Goal: Information Seeking & Learning: Learn about a topic

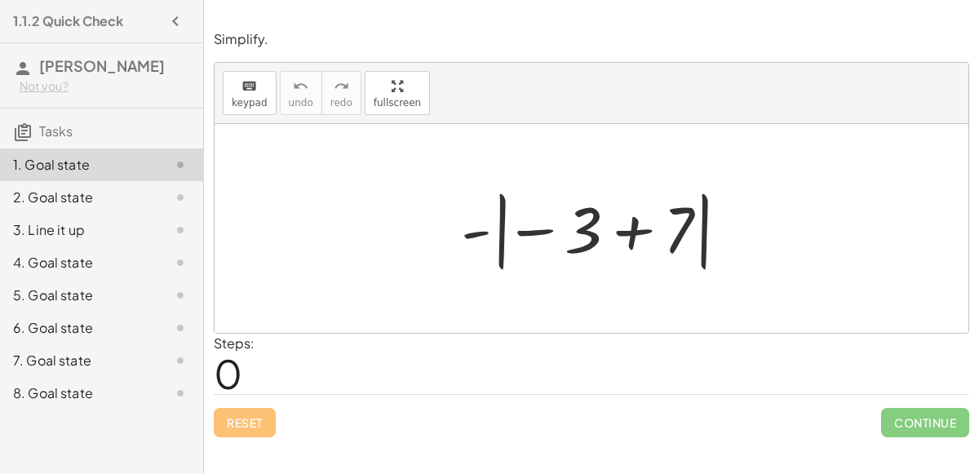
click at [534, 235] on div at bounding box center [598, 229] width 290 height 91
click at [530, 226] on div at bounding box center [598, 229] width 290 height 91
click at [630, 231] on div at bounding box center [598, 229] width 290 height 91
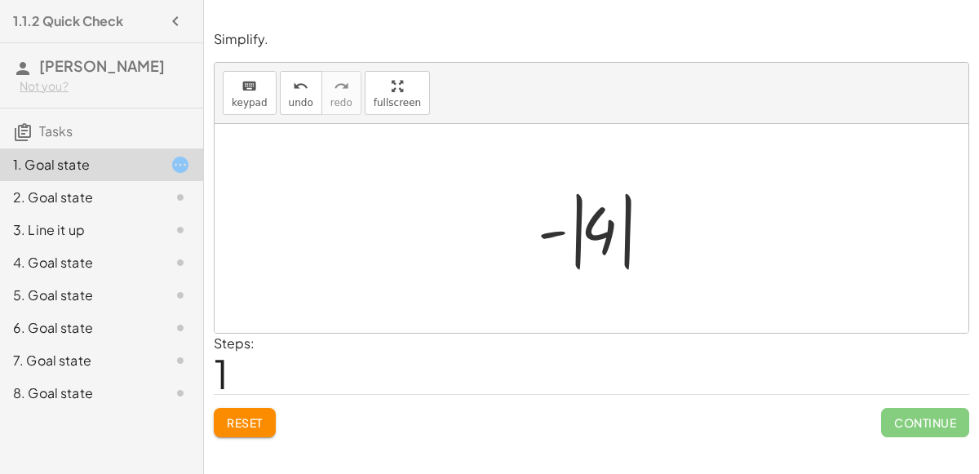
click at [571, 229] on div at bounding box center [598, 229] width 137 height 91
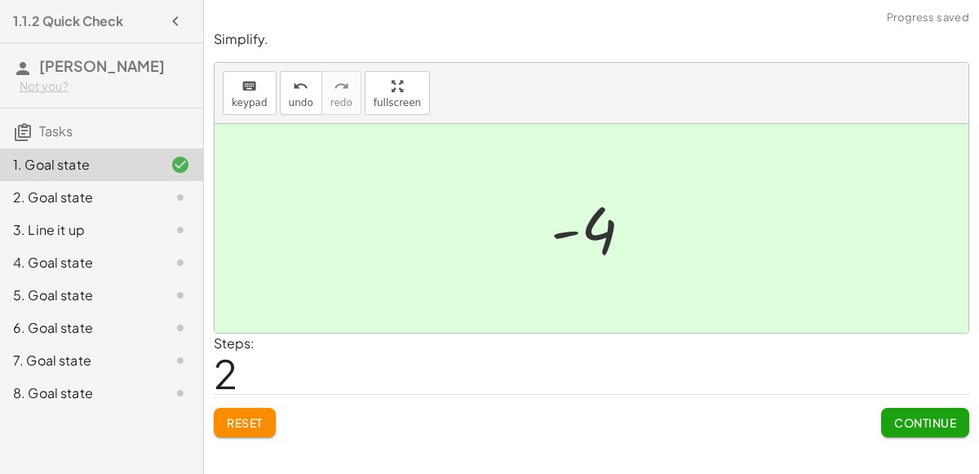
click at [959, 430] on button "Continue" at bounding box center [925, 422] width 88 height 29
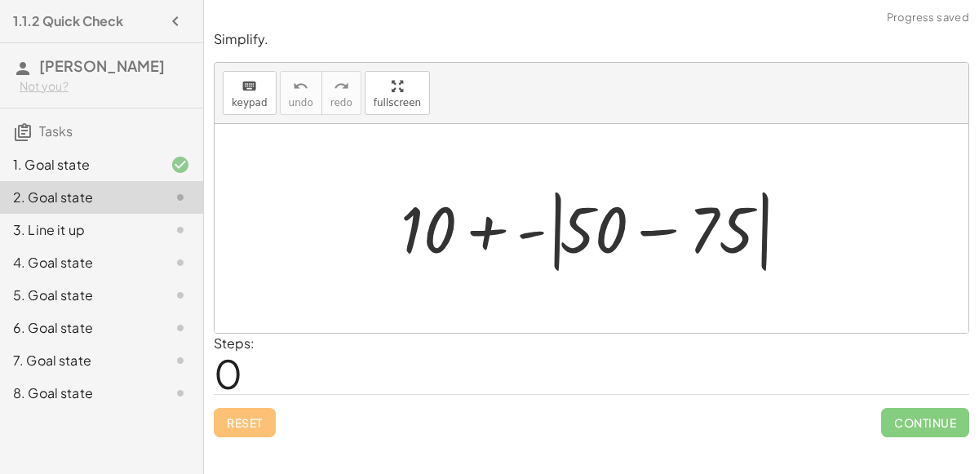
click at [670, 236] on div at bounding box center [597, 229] width 411 height 94
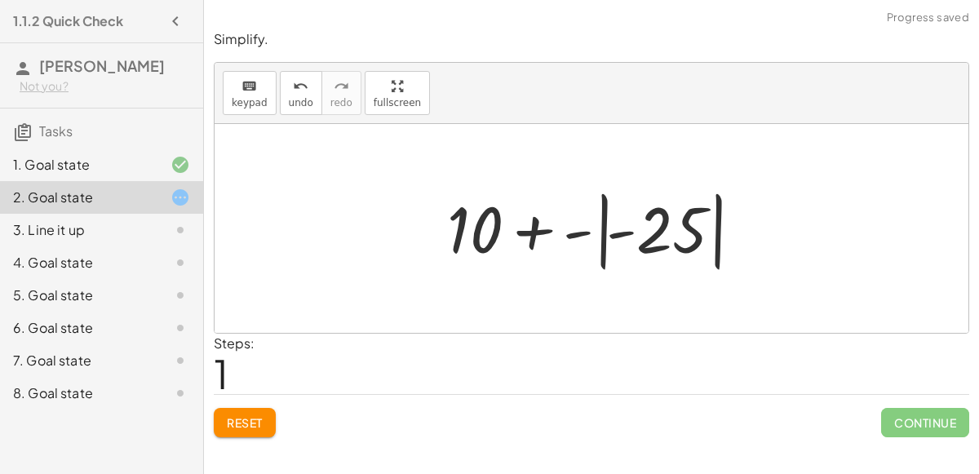
click at [604, 232] on div at bounding box center [598, 229] width 318 height 91
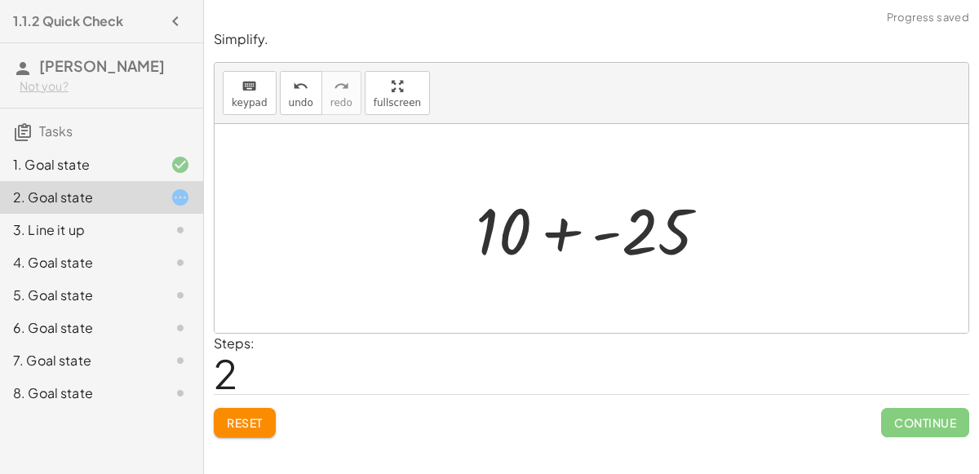
click at [546, 233] on div at bounding box center [599, 229] width 262 height 84
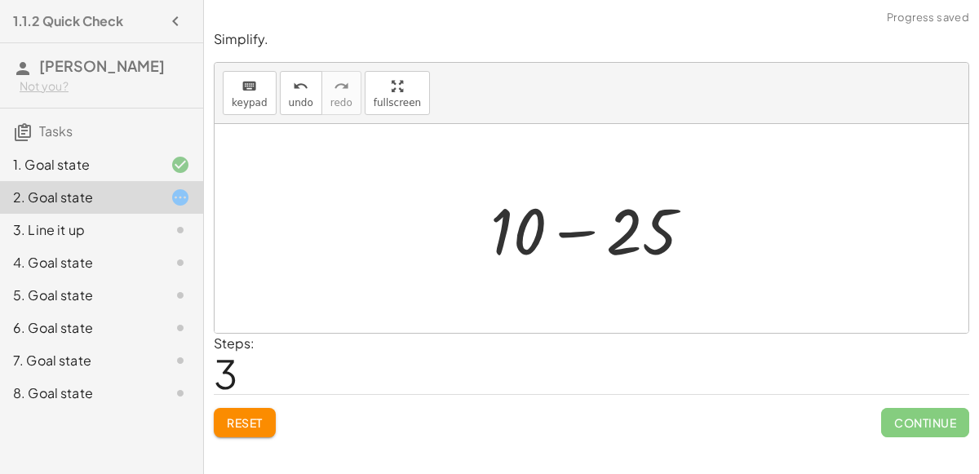
click at [578, 231] on div at bounding box center [598, 229] width 232 height 84
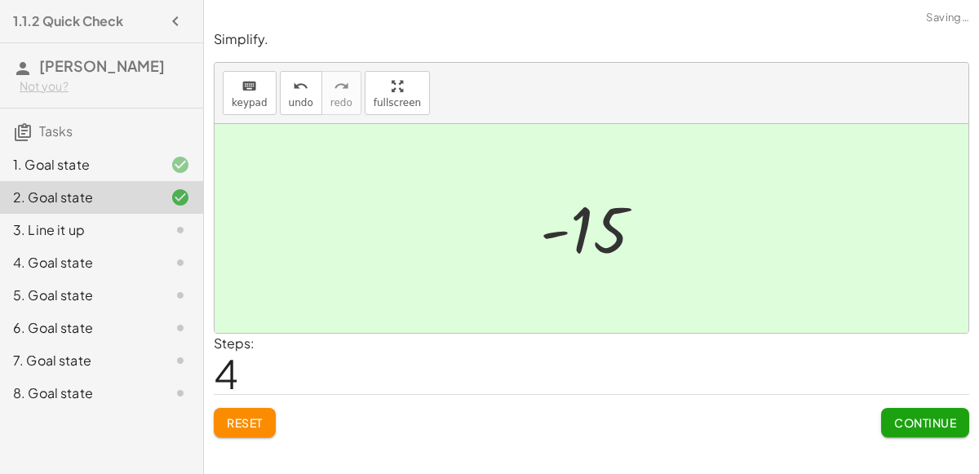
click at [898, 406] on div "Continue" at bounding box center [925, 416] width 88 height 42
click at [905, 416] on span "Continue" at bounding box center [925, 422] width 62 height 15
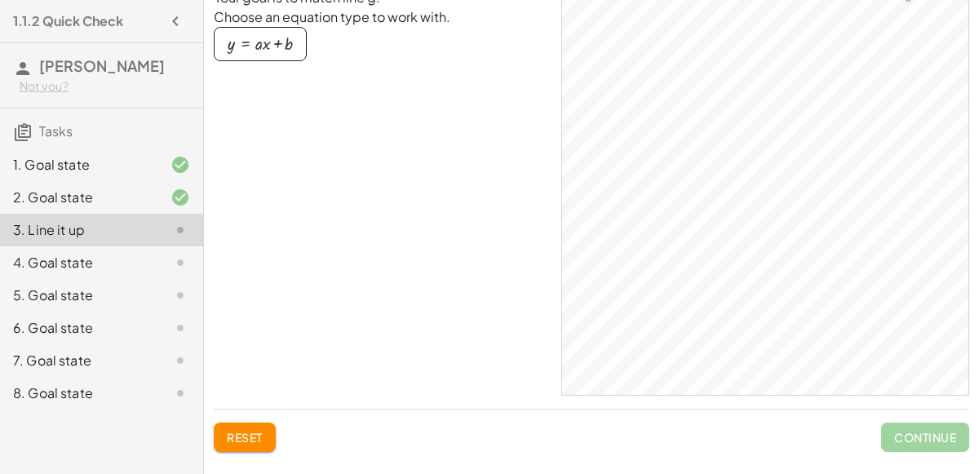
scroll to position [20, 0]
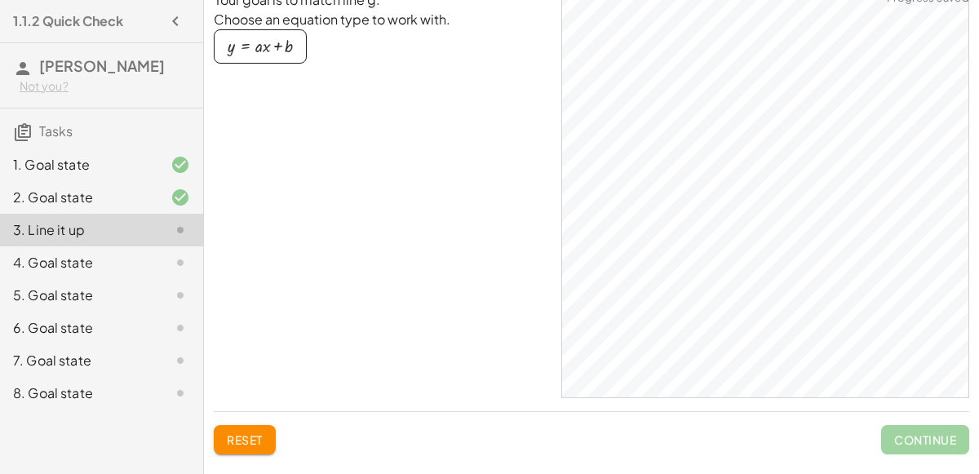
click at [108, 253] on div "4. Goal state" at bounding box center [78, 263] width 131 height 20
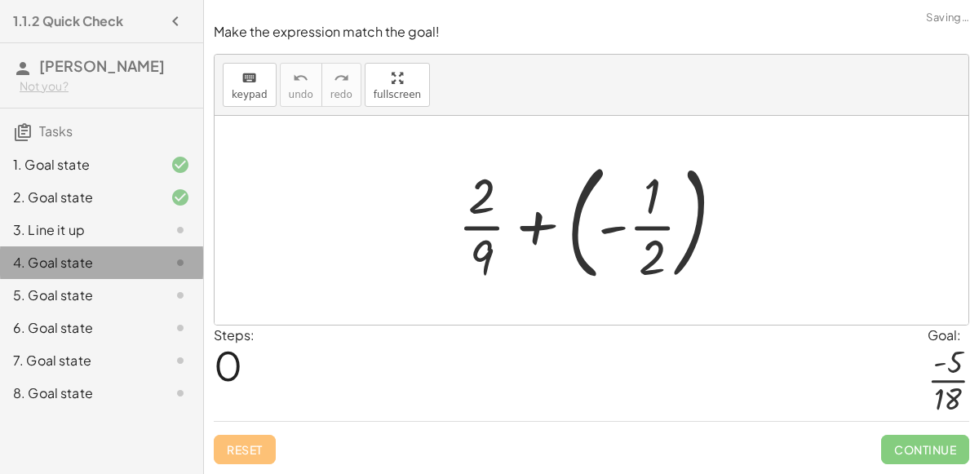
scroll to position [0, 0]
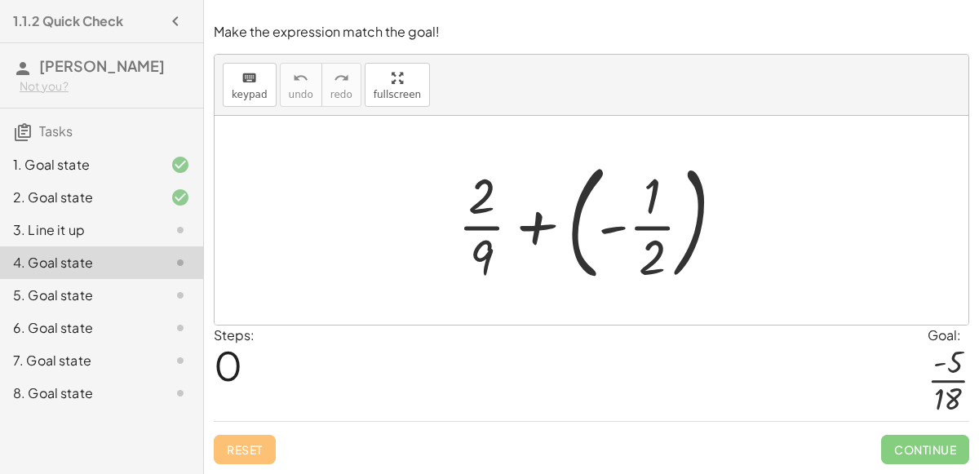
click at [517, 230] on div at bounding box center [598, 220] width 296 height 135
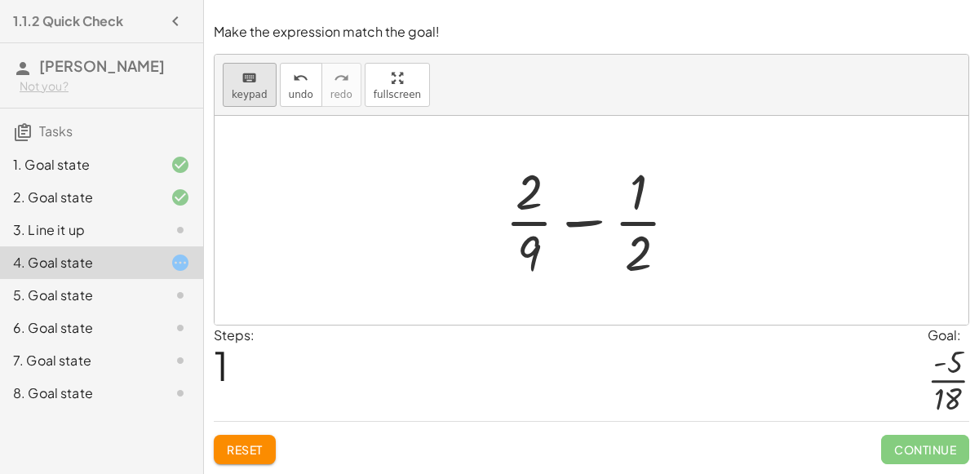
click at [257, 91] on span "keypad" at bounding box center [250, 94] width 36 height 11
click at [532, 231] on div at bounding box center [529, 252] width 24 height 57
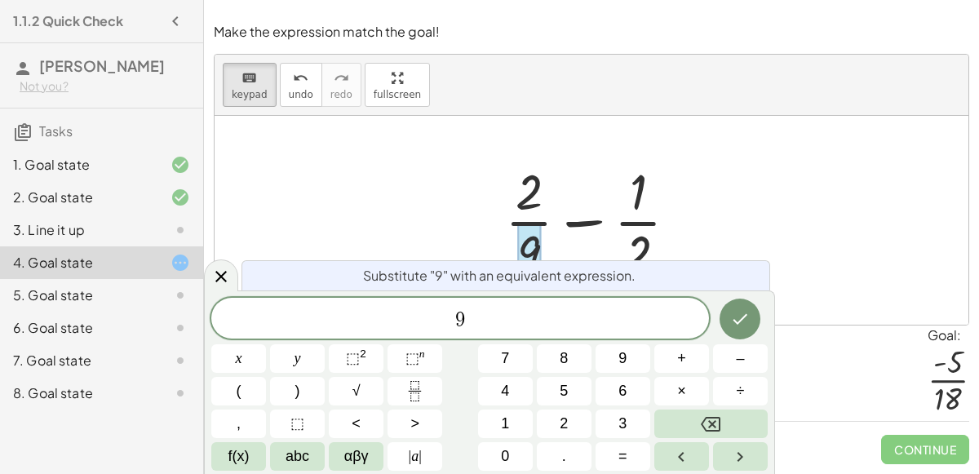
click at [494, 219] on div "+ · 2 · 9 + ( - · 1 · 2 ) + · 2 · 9 · 1 · 2 −" at bounding box center [592, 220] width 223 height 134
click at [746, 328] on icon "Done" at bounding box center [740, 319] width 20 height 20
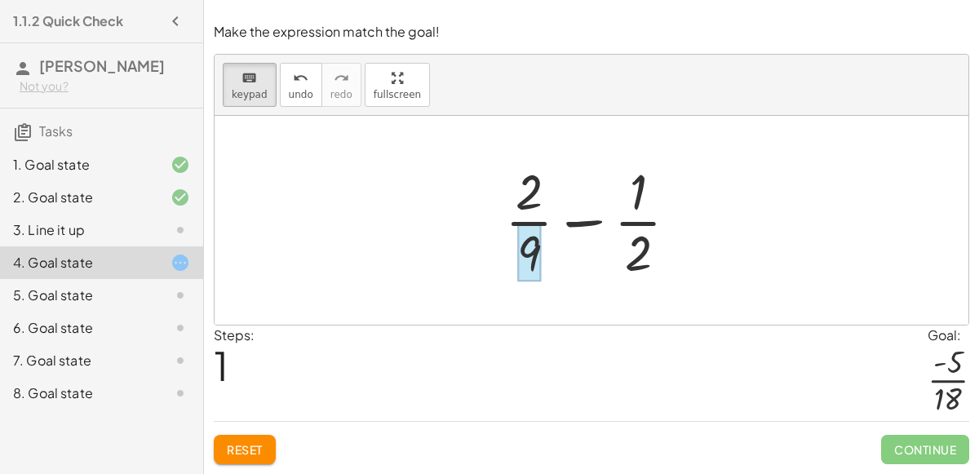
click at [538, 226] on div at bounding box center [529, 252] width 24 height 57
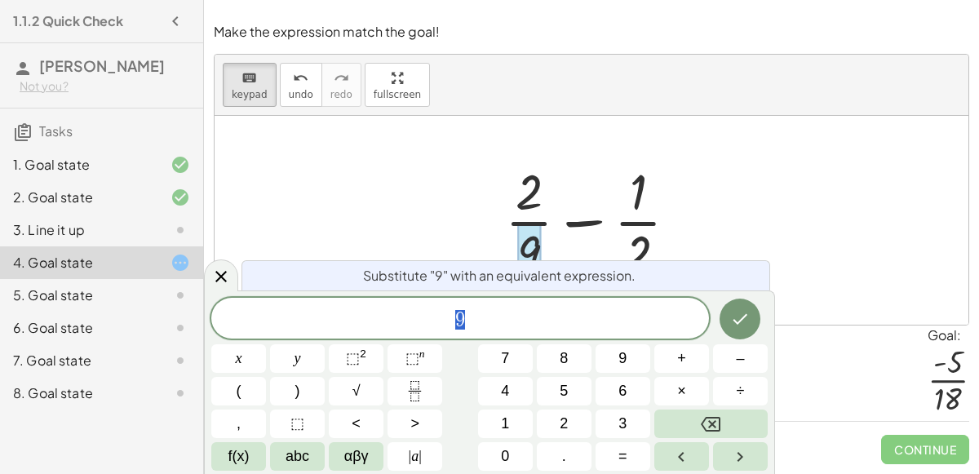
click at [541, 227] on div at bounding box center [598, 220] width 202 height 126
click at [516, 426] on button "1" at bounding box center [505, 424] width 55 height 29
click at [734, 420] on button "Backspace" at bounding box center [710, 424] width 113 height 29
click at [578, 326] on span "​ 9" at bounding box center [460, 319] width 498 height 23
click at [747, 424] on button "Backspace" at bounding box center [710, 424] width 113 height 29
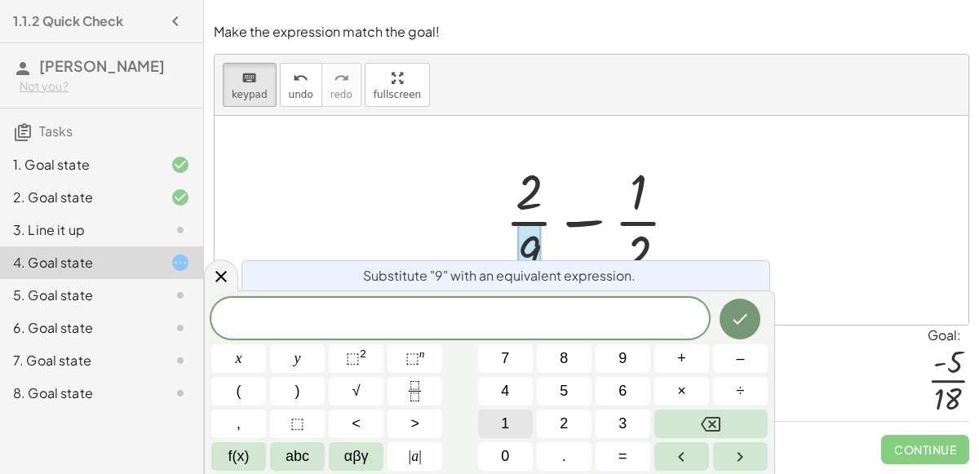
click at [490, 422] on button "1" at bounding box center [505, 424] width 55 height 29
click at [551, 365] on button "8" at bounding box center [564, 358] width 55 height 29
click at [753, 313] on button "Done" at bounding box center [740, 319] width 41 height 41
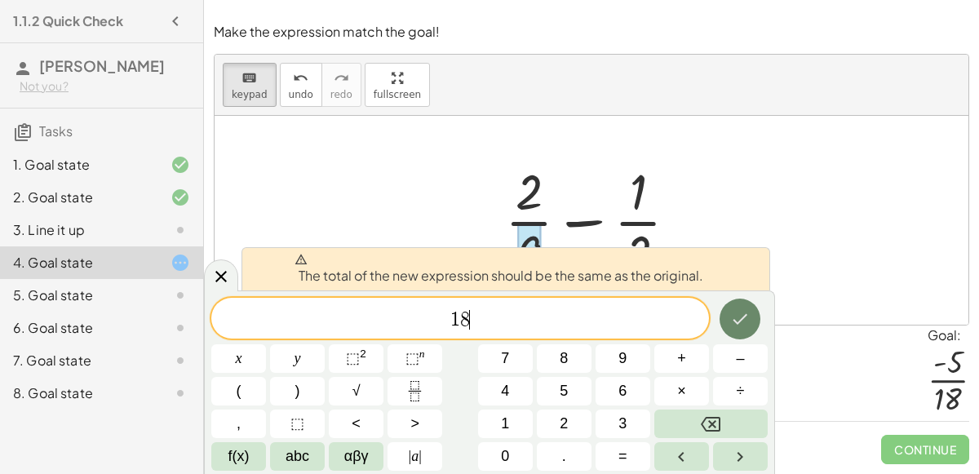
click at [744, 320] on icon "Done" at bounding box center [740, 319] width 20 height 20
click at [742, 419] on button "Backspace" at bounding box center [710, 424] width 113 height 29
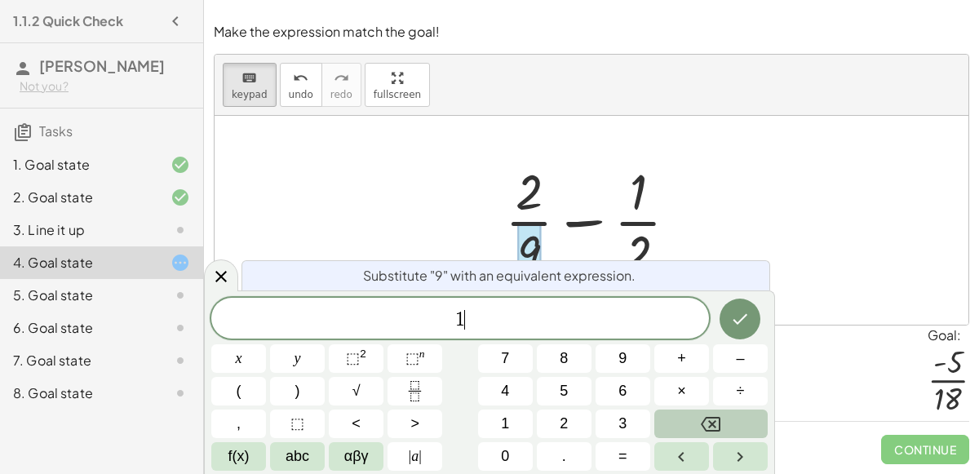
click at [742, 419] on button "Backspace" at bounding box center [710, 424] width 113 height 29
click at [530, 212] on div at bounding box center [598, 220] width 202 height 126
click at [530, 188] on div at bounding box center [598, 220] width 202 height 126
click at [266, 344] on div at bounding box center [238, 358] width 55 height 29
click at [239, 283] on div at bounding box center [592, 220] width 754 height 209
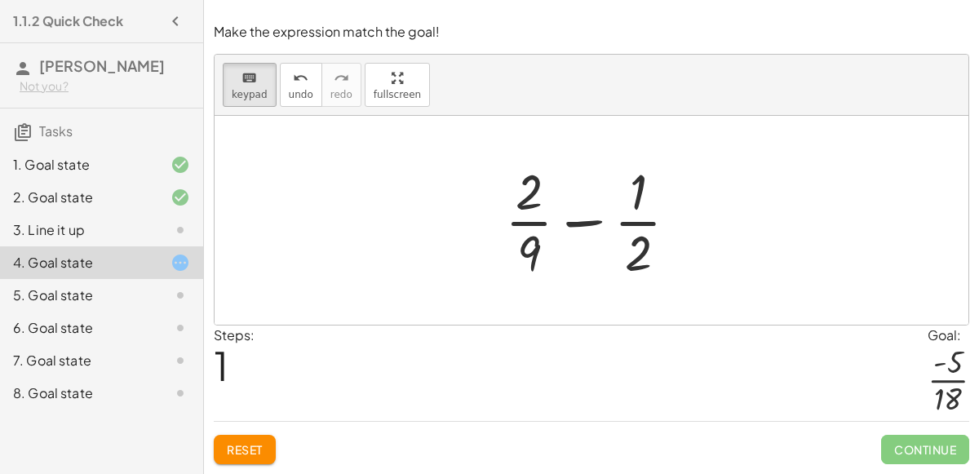
click at [511, 220] on div at bounding box center [598, 220] width 202 height 126
click at [580, 220] on div at bounding box center [598, 220] width 202 height 126
click at [648, 218] on div at bounding box center [598, 220] width 202 height 126
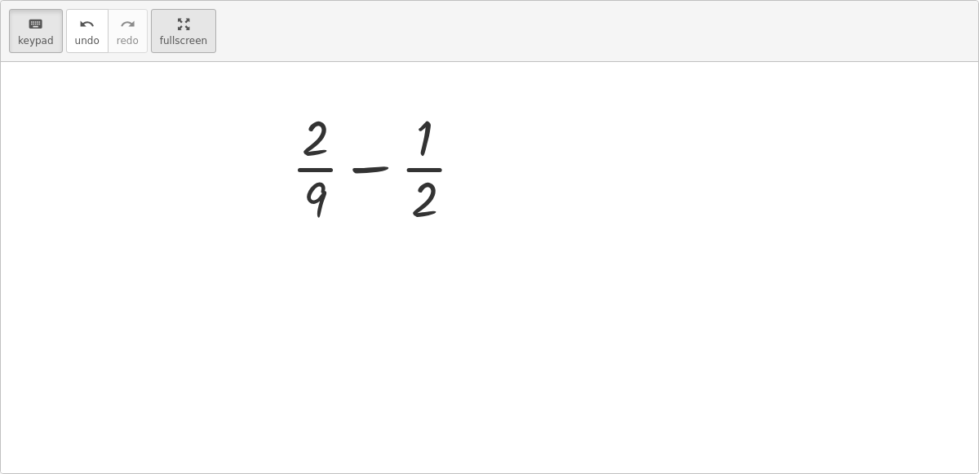
click at [362, 190] on div "keyboard keypad undo undo redo redo fullscreen + · 2 · 9 + ( - · 1 · 2 ) + · 2 …" at bounding box center [490, 237] width 978 height 472
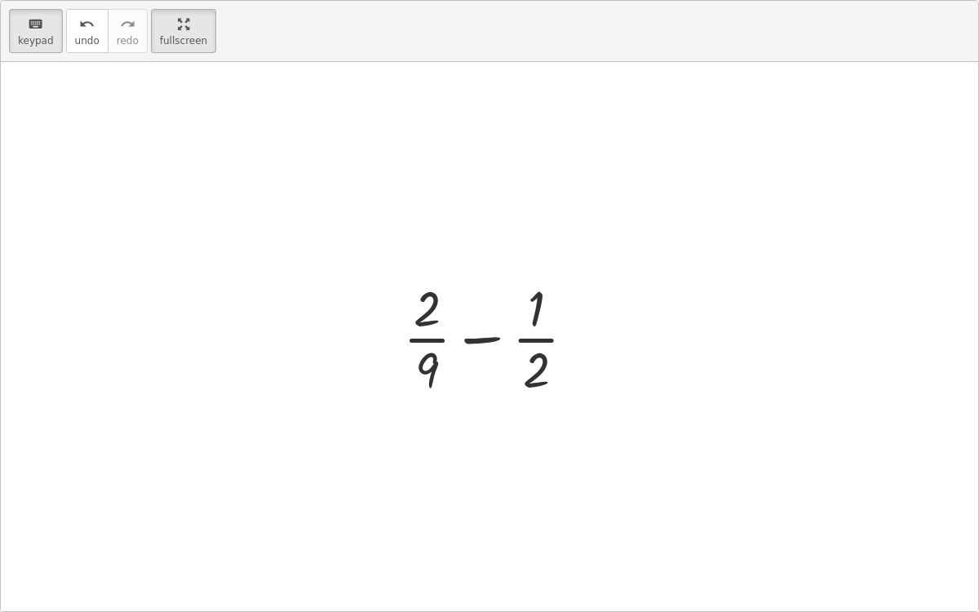
click at [482, 349] on div at bounding box center [496, 337] width 202 height 126
click at [479, 343] on div at bounding box center [496, 337] width 202 height 126
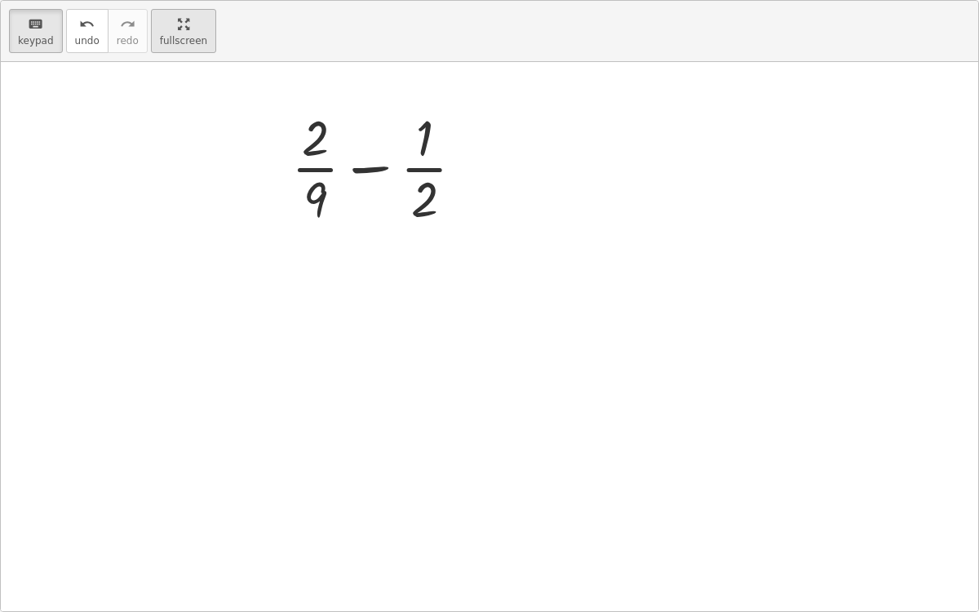
click at [149, 0] on html "1.1.2 Quick Check [PERSON_NAME] Not you? Tasks 1. Goal state 2. Goal state 3. L…" at bounding box center [489, 306] width 979 height 612
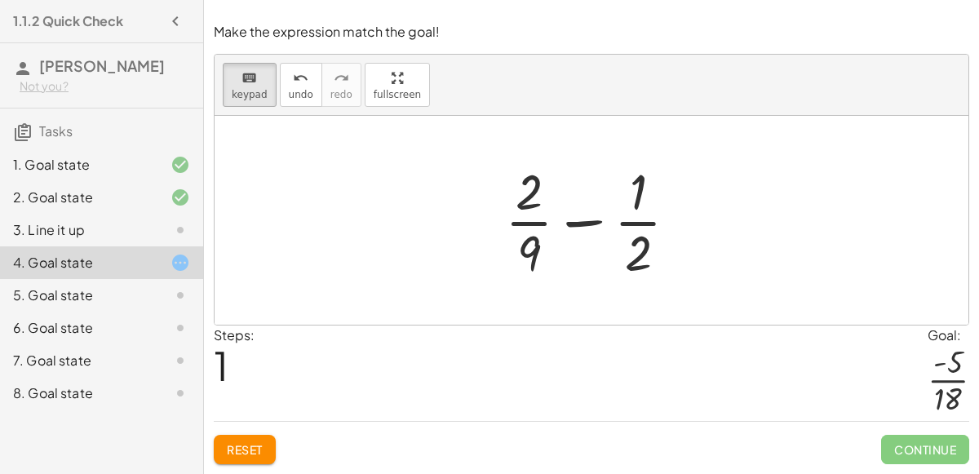
click at [527, 224] on div at bounding box center [598, 220] width 202 height 126
click at [638, 250] on div at bounding box center [638, 252] width 27 height 57
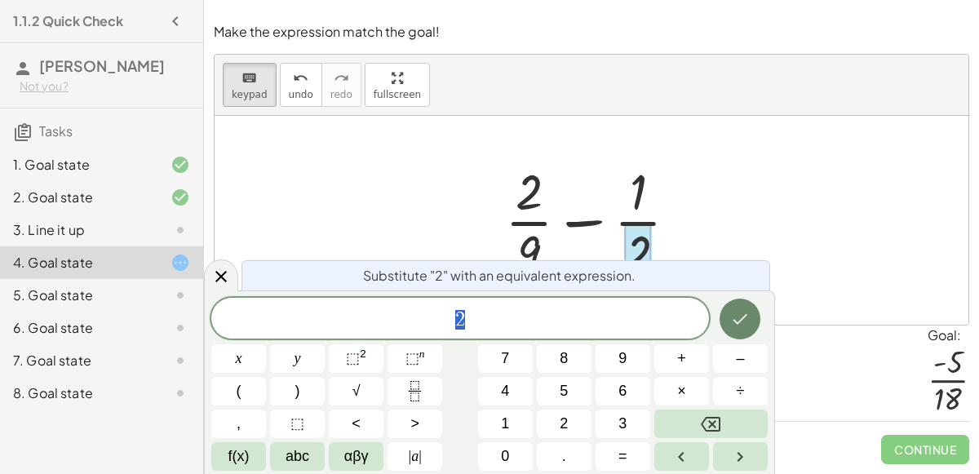
click at [745, 319] on icon "Done" at bounding box center [740, 319] width 20 height 20
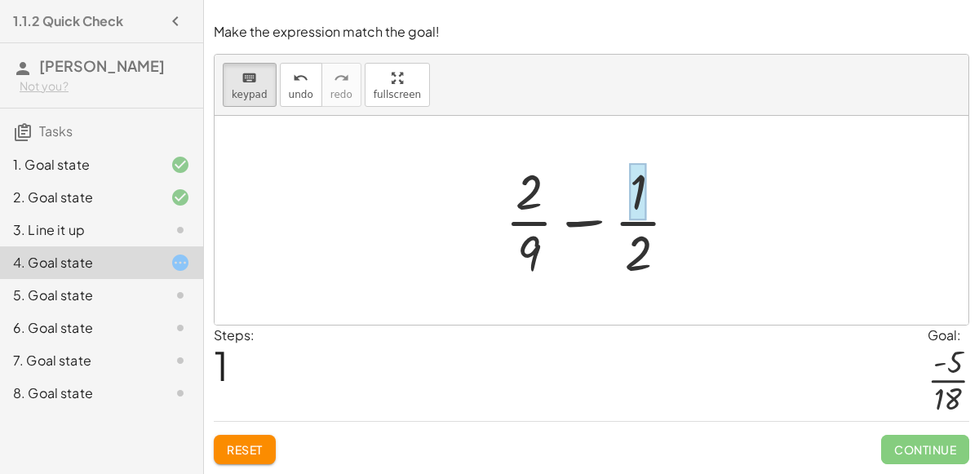
click at [640, 219] on div at bounding box center [638, 191] width 17 height 57
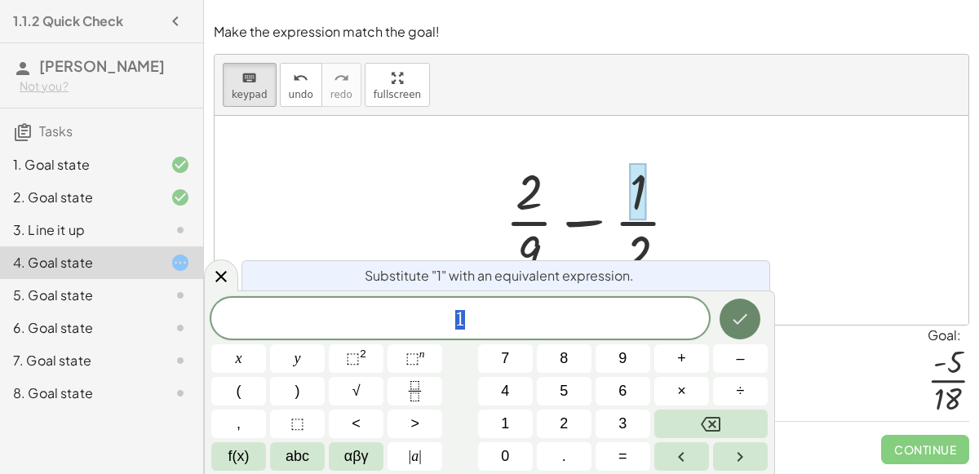
click at [740, 326] on icon "Done" at bounding box center [740, 319] width 20 height 20
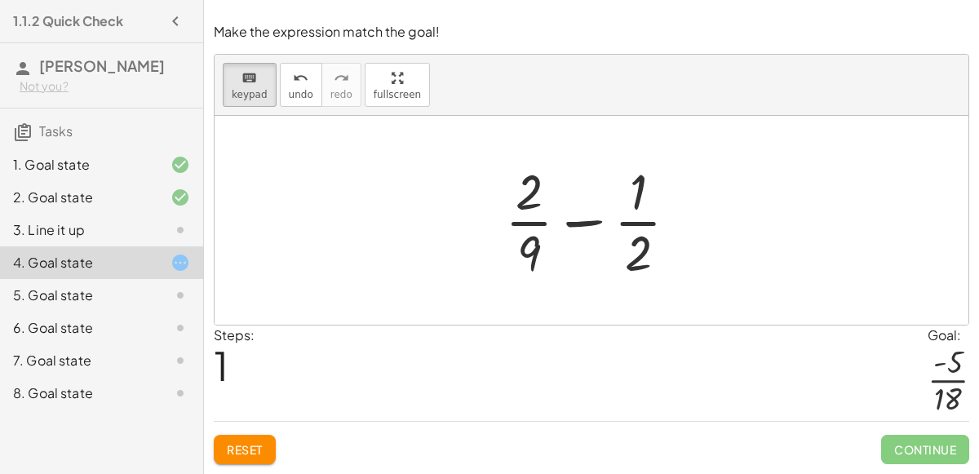
click at [587, 223] on div at bounding box center [598, 220] width 202 height 126
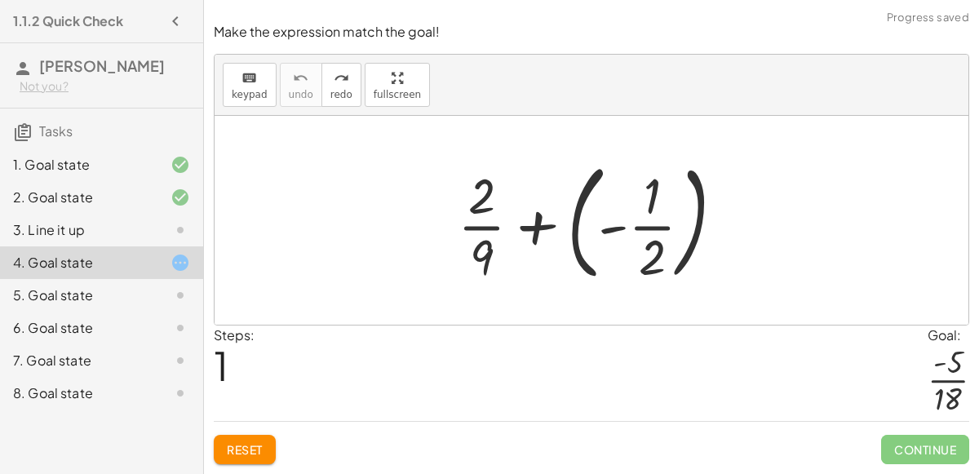
click at [539, 228] on div at bounding box center [598, 220] width 296 height 135
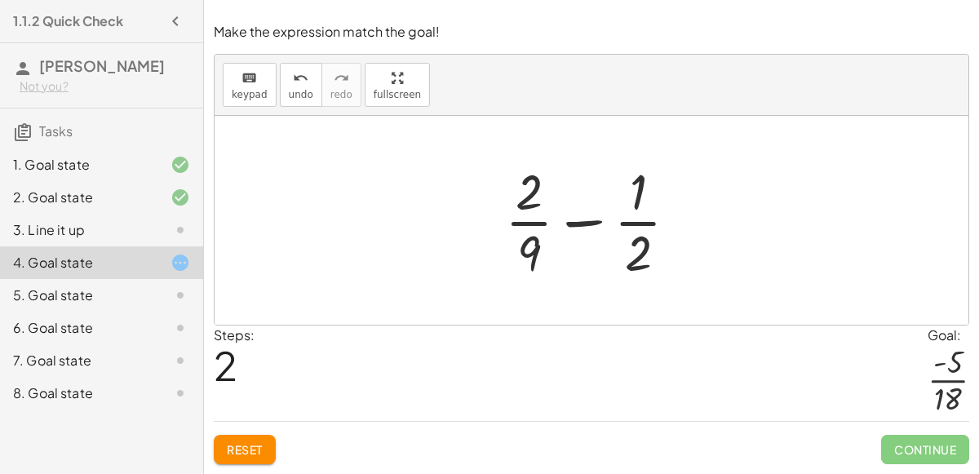
click at [639, 223] on div at bounding box center [598, 220] width 202 height 126
click at [636, 223] on div at bounding box center [598, 220] width 202 height 126
click at [640, 257] on div at bounding box center [598, 220] width 202 height 126
click at [632, 237] on div at bounding box center [598, 220] width 202 height 126
click at [636, 250] on div at bounding box center [598, 220] width 202 height 126
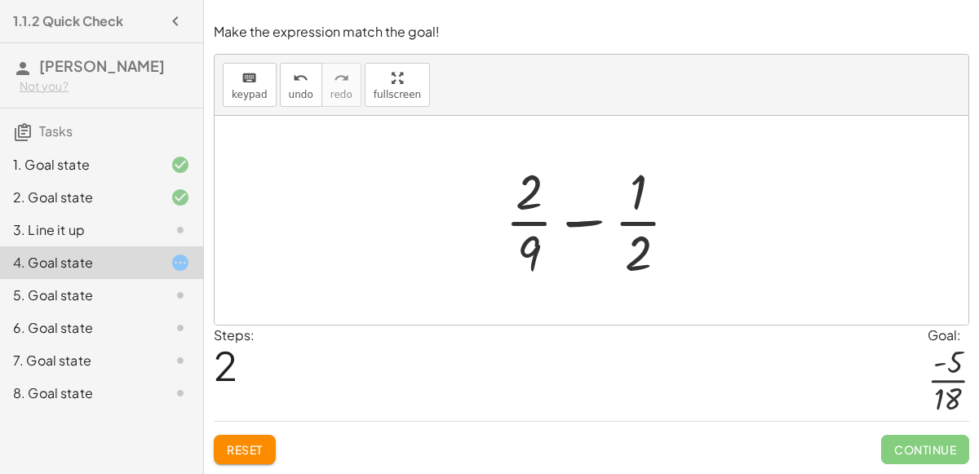
click at [536, 242] on div at bounding box center [598, 220] width 202 height 126
click at [520, 198] on div at bounding box center [598, 220] width 202 height 126
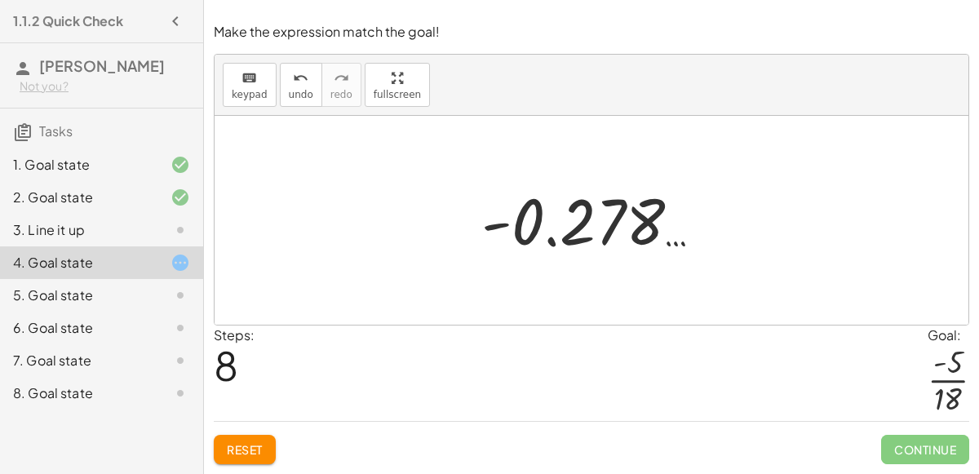
click at [620, 225] on div at bounding box center [598, 220] width 250 height 81
click at [280, 100] on button "undo undo" at bounding box center [301, 85] width 42 height 44
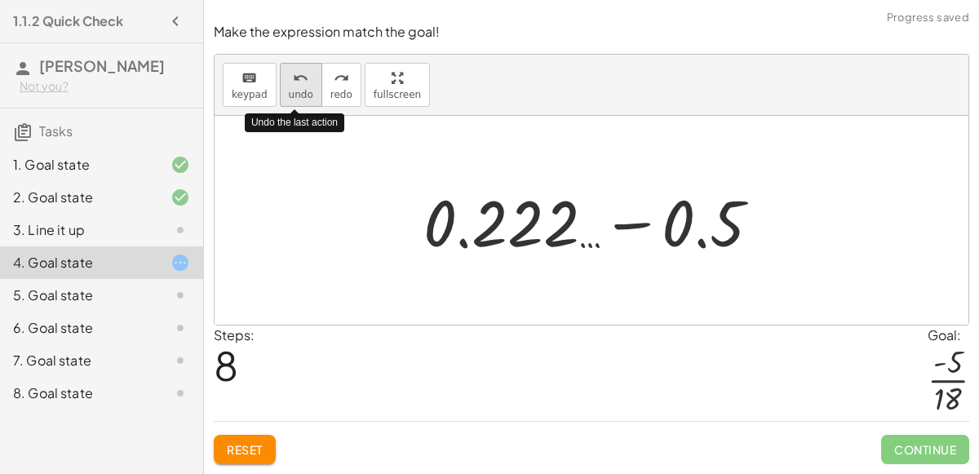
click at [280, 100] on button "undo undo" at bounding box center [301, 85] width 42 height 44
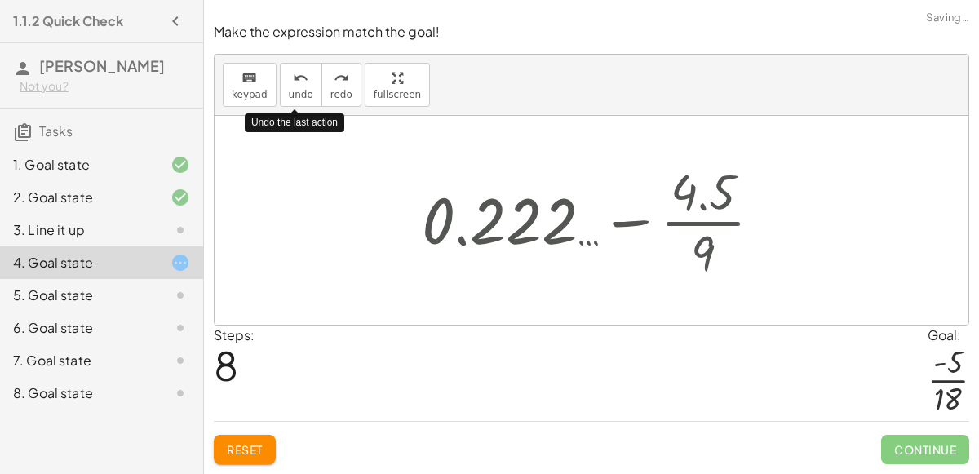
click at [0, 395] on div "8. Goal state" at bounding box center [101, 393] width 203 height 33
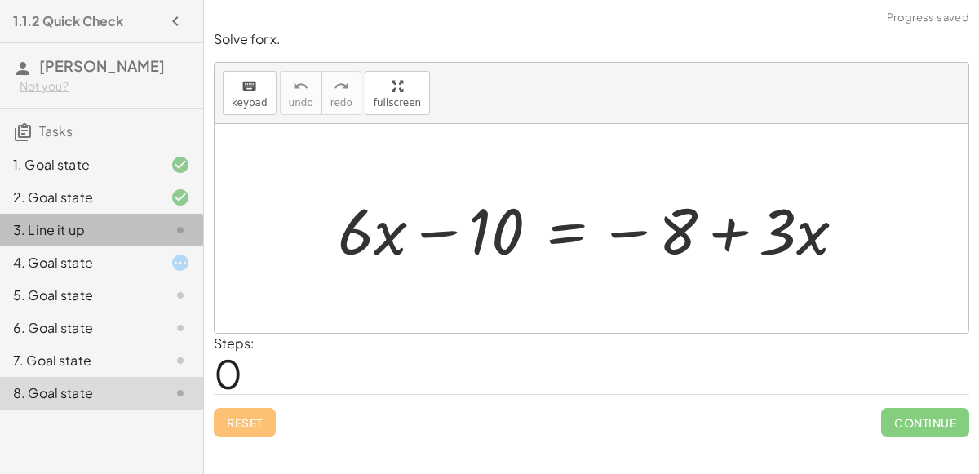
click at [119, 232] on div "3. Line it up" at bounding box center [78, 230] width 131 height 20
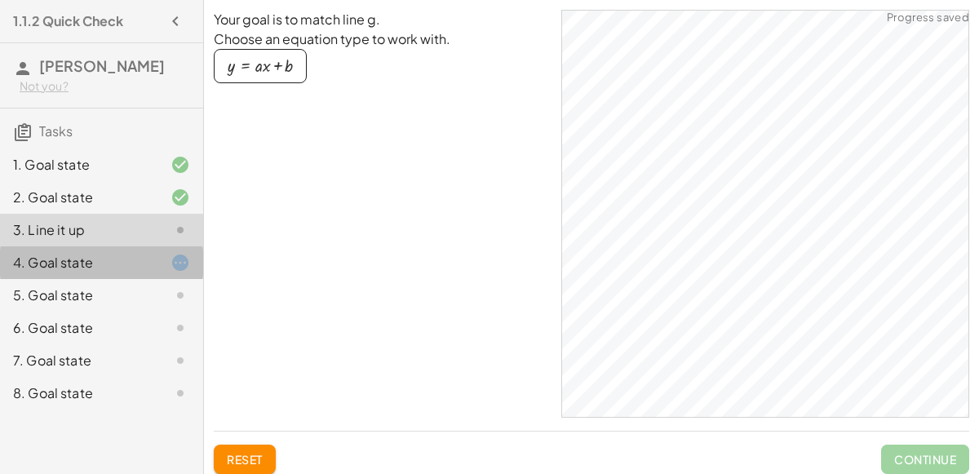
click at [129, 258] on div "4. Goal state" at bounding box center [78, 263] width 131 height 20
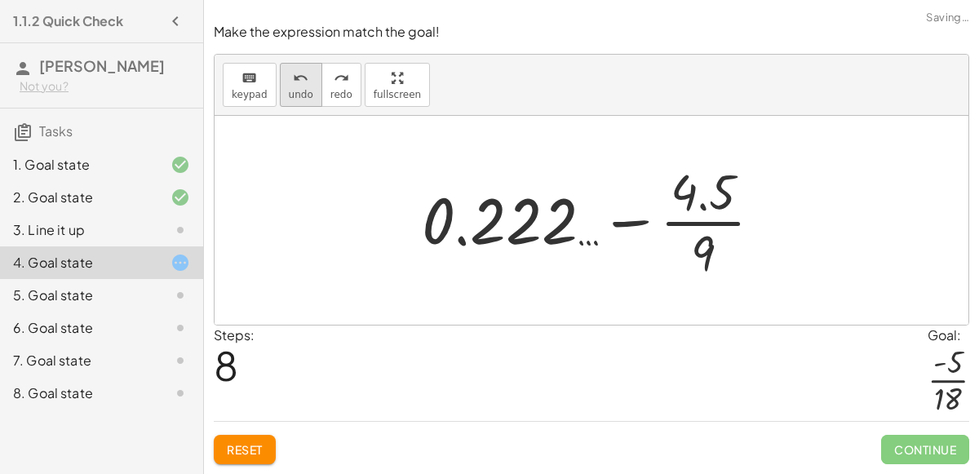
click at [282, 85] on button "undo undo" at bounding box center [301, 85] width 42 height 44
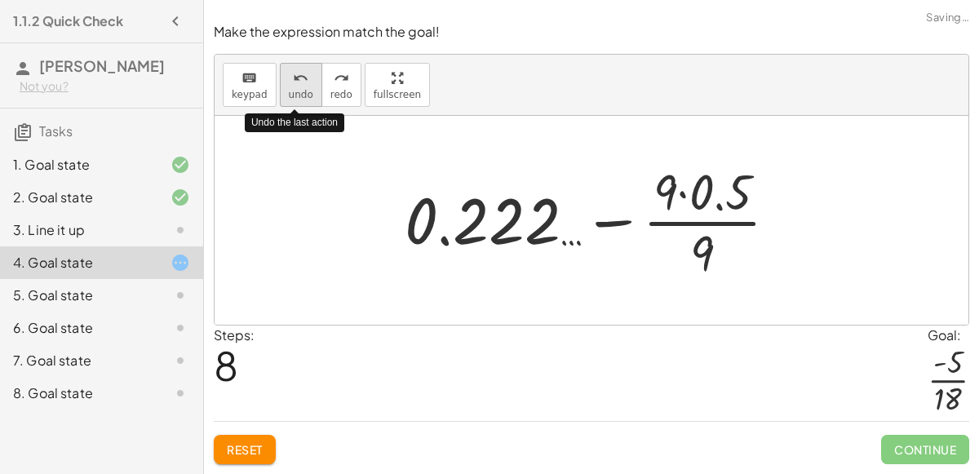
click at [282, 86] on button "undo undo" at bounding box center [301, 85] width 42 height 44
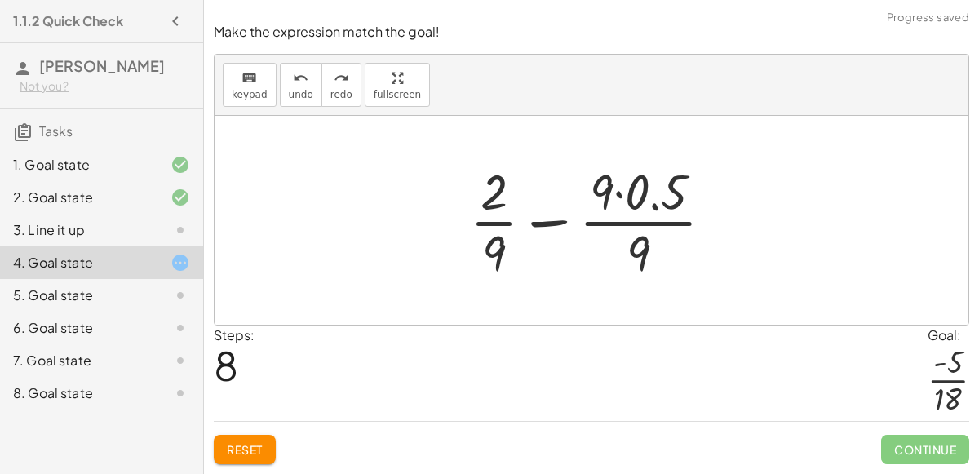
click at [550, 224] on div at bounding box center [598, 220] width 273 height 126
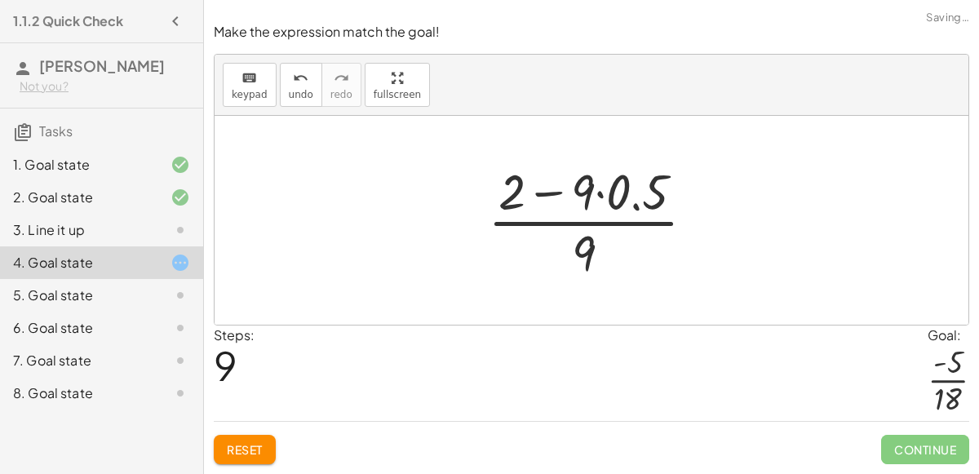
click at [546, 194] on div at bounding box center [598, 220] width 237 height 126
click at [583, 245] on div at bounding box center [598, 220] width 237 height 126
click at [294, 95] on span "undo" at bounding box center [301, 94] width 24 height 11
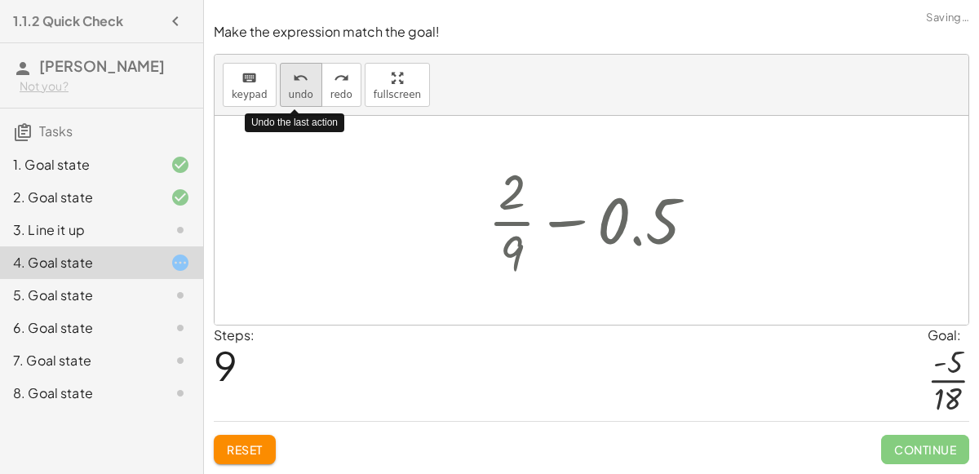
click at [294, 95] on span "undo" at bounding box center [301, 94] width 24 height 11
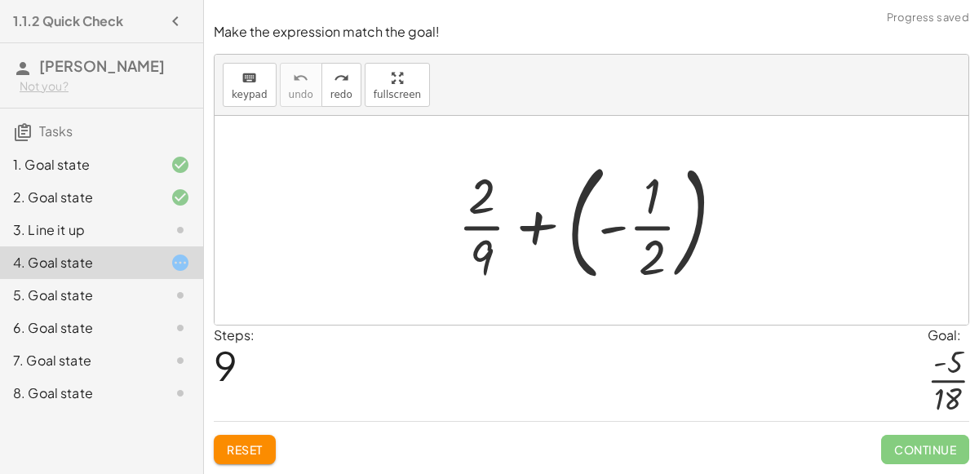
click at [548, 224] on div at bounding box center [598, 220] width 296 height 135
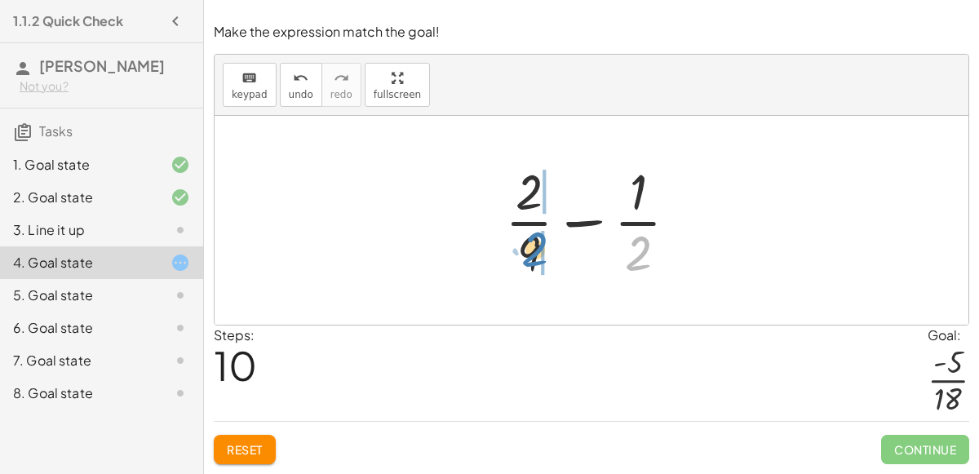
drag, startPoint x: 632, startPoint y: 259, endPoint x: 530, endPoint y: 255, distance: 102.9
click at [530, 255] on div at bounding box center [598, 220] width 202 height 126
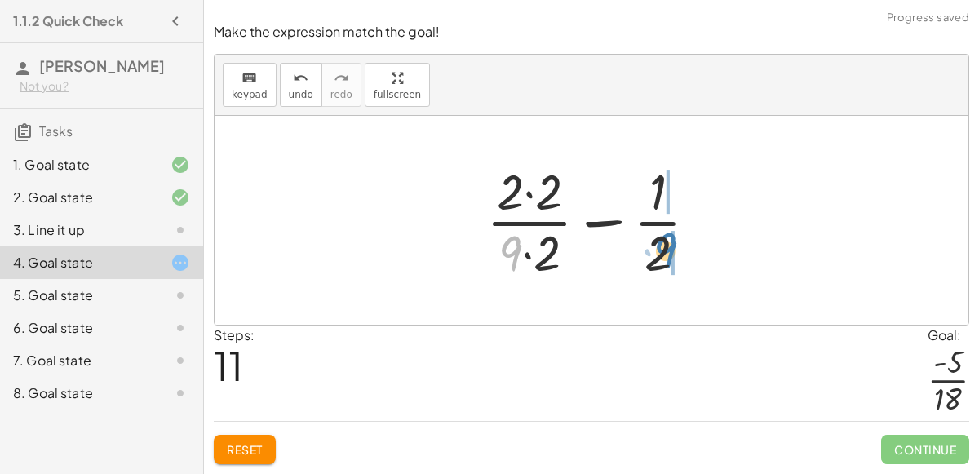
drag, startPoint x: 511, startPoint y: 252, endPoint x: 668, endPoint y: 250, distance: 157.5
click at [668, 250] on div at bounding box center [598, 220] width 241 height 126
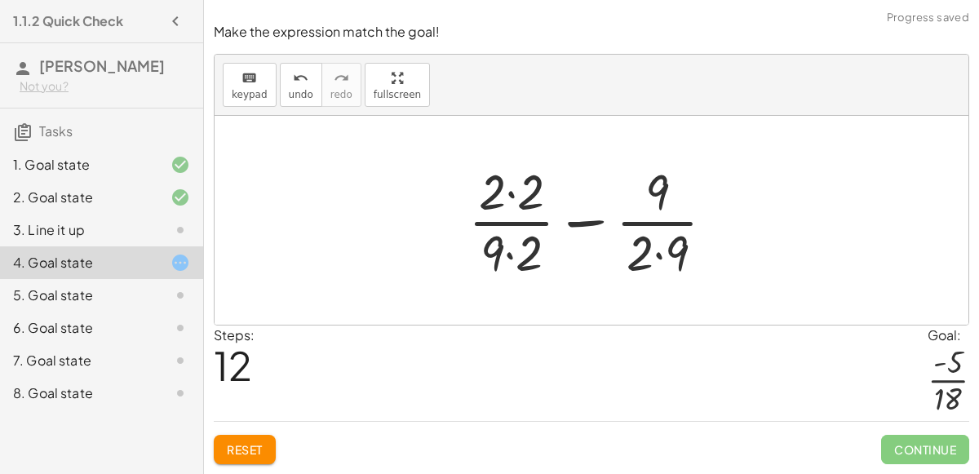
click at [661, 253] on div at bounding box center [598, 220] width 276 height 126
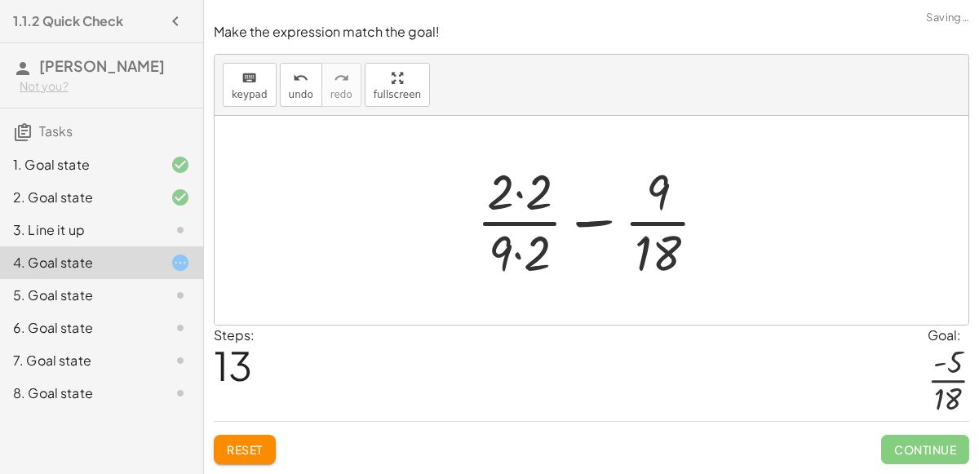
click at [517, 259] on div at bounding box center [598, 220] width 260 height 126
click at [518, 193] on div at bounding box center [598, 220] width 260 height 126
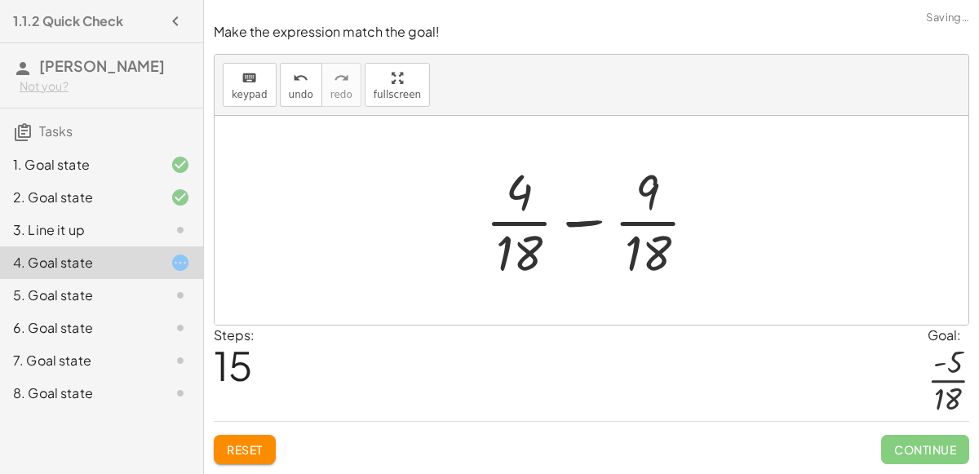
click at [586, 221] on div at bounding box center [597, 220] width 241 height 126
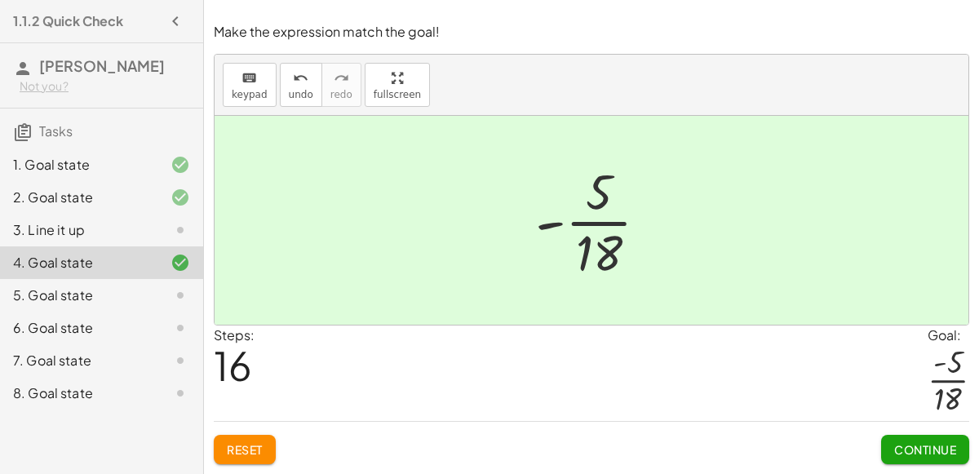
click at [929, 443] on span "Continue" at bounding box center [925, 449] width 62 height 15
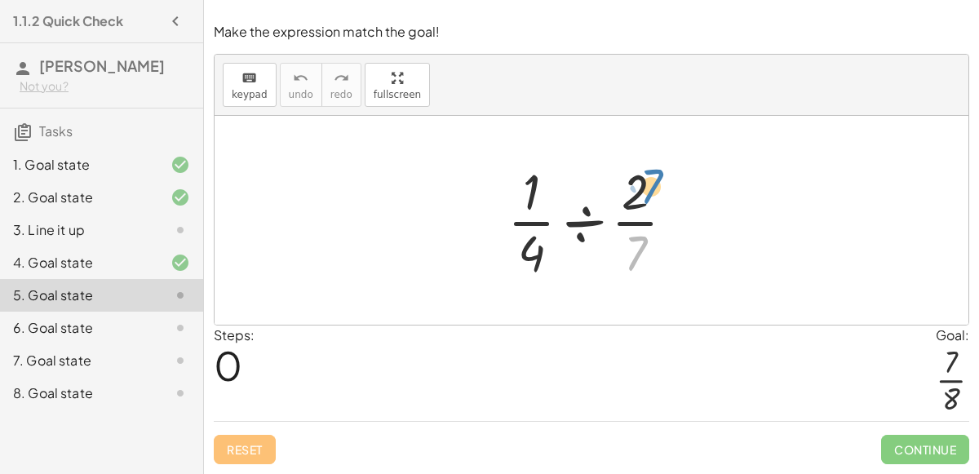
drag, startPoint x: 643, startPoint y: 251, endPoint x: 658, endPoint y: 187, distance: 66.3
click at [658, 187] on div at bounding box center [597, 220] width 197 height 126
drag, startPoint x: 631, startPoint y: 255, endPoint x: 650, endPoint y: 193, distance: 64.8
click at [650, 193] on div at bounding box center [597, 220] width 197 height 126
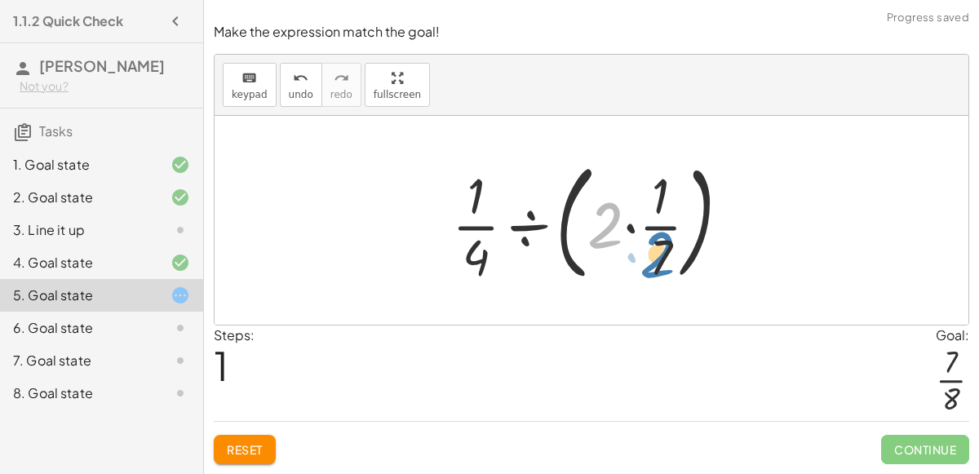
drag, startPoint x: 608, startPoint y: 224, endPoint x: 661, endPoint y: 252, distance: 60.2
click at [661, 252] on div at bounding box center [598, 220] width 308 height 135
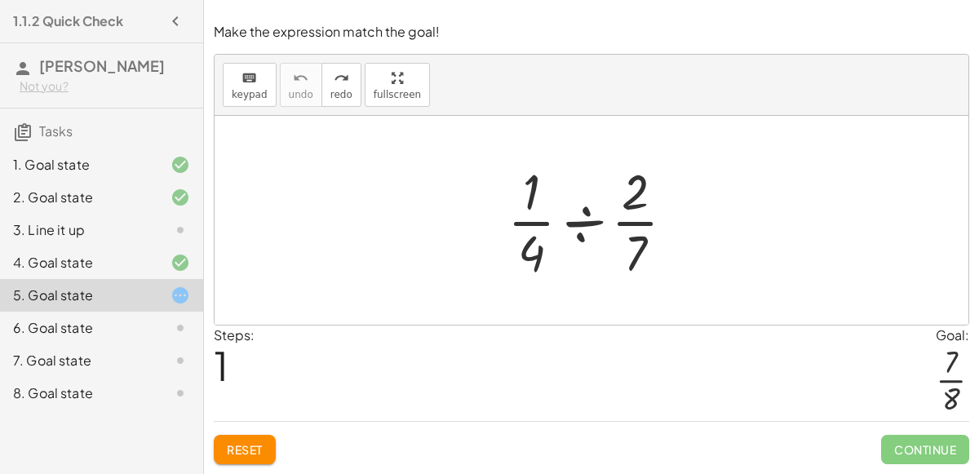
click at [641, 230] on div at bounding box center [597, 220] width 197 height 126
click at [639, 219] on div at bounding box center [597, 220] width 197 height 126
click at [638, 222] on div at bounding box center [597, 220] width 197 height 126
click at [634, 252] on div at bounding box center [597, 220] width 197 height 126
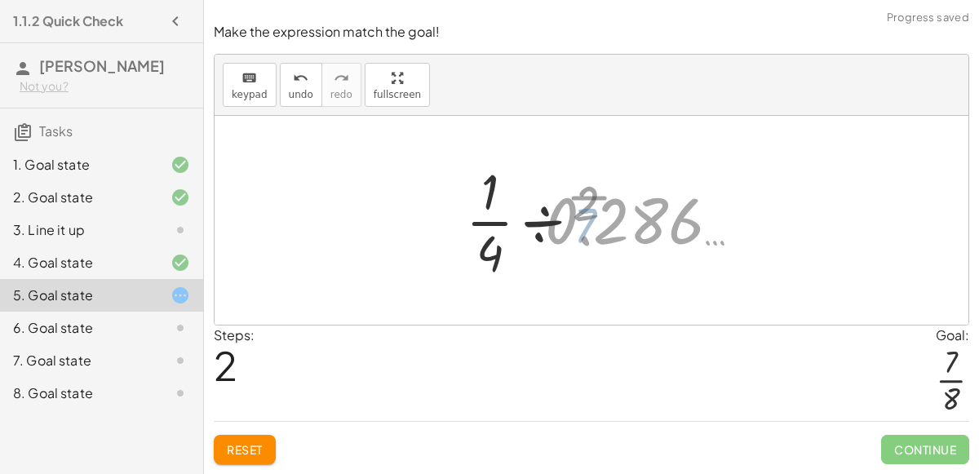
click at [634, 252] on div at bounding box center [598, 220] width 330 height 126
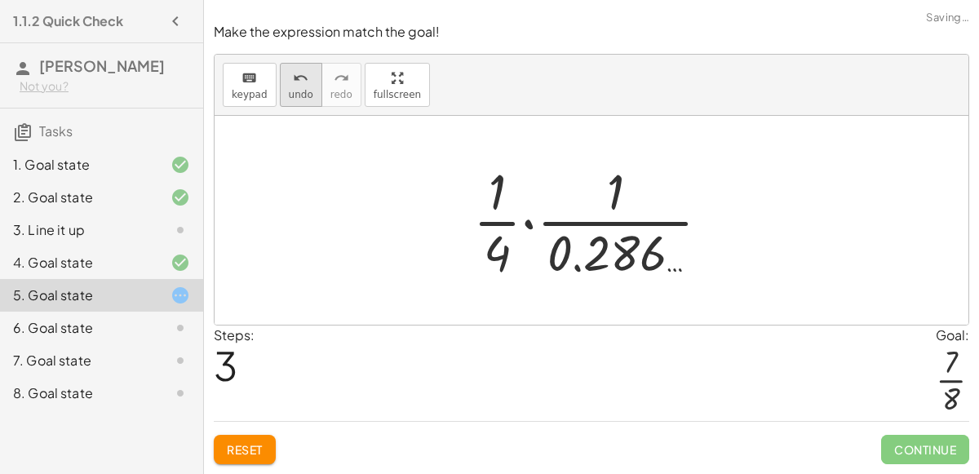
click at [299, 89] on button "undo undo" at bounding box center [301, 85] width 42 height 44
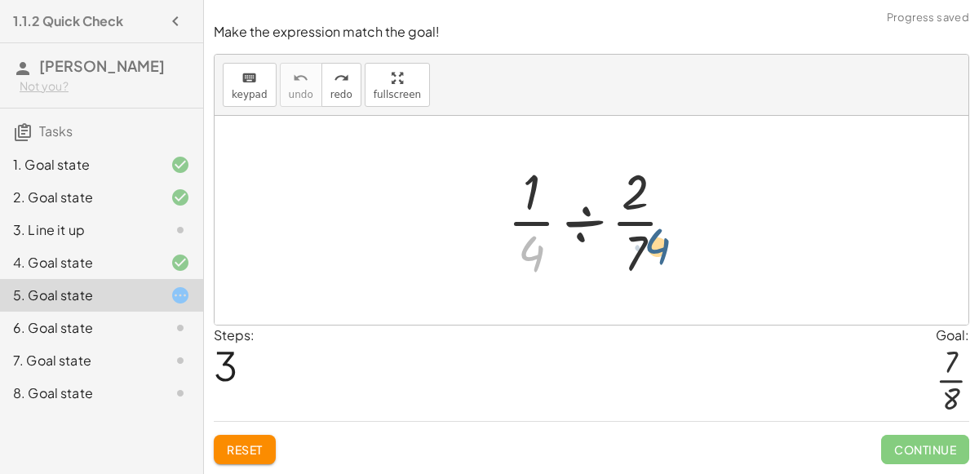
drag, startPoint x: 539, startPoint y: 255, endPoint x: 671, endPoint y: 250, distance: 132.3
click at [671, 250] on div at bounding box center [597, 220] width 197 height 126
drag, startPoint x: 540, startPoint y: 258, endPoint x: 679, endPoint y: 196, distance: 151.9
click at [679, 196] on div at bounding box center [597, 220] width 197 height 126
drag, startPoint x: 531, startPoint y: 256, endPoint x: 659, endPoint y: 191, distance: 143.8
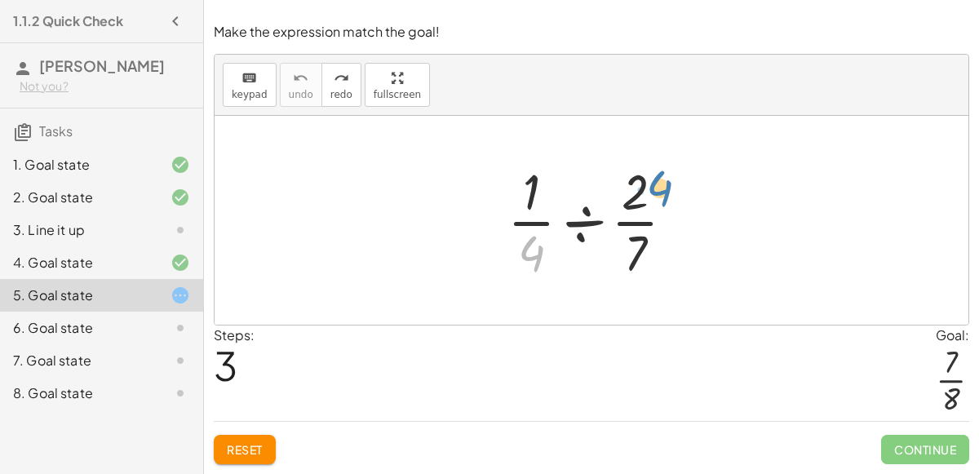
click at [659, 191] on div at bounding box center [597, 220] width 197 height 126
drag, startPoint x: 534, startPoint y: 184, endPoint x: 664, endPoint y: 241, distance: 141.4
click at [664, 241] on div at bounding box center [597, 220] width 197 height 126
drag, startPoint x: 635, startPoint y: 252, endPoint x: 539, endPoint y: 197, distance: 110.4
click at [539, 197] on div at bounding box center [597, 220] width 197 height 126
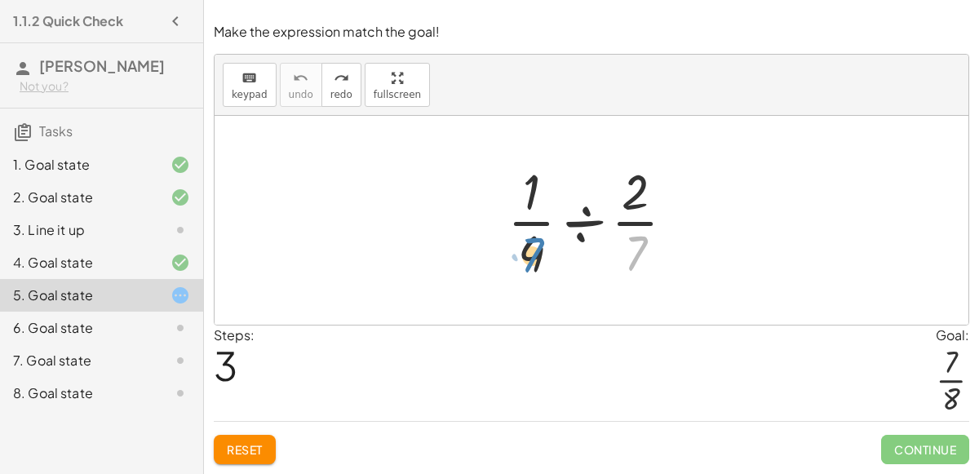
drag, startPoint x: 634, startPoint y: 259, endPoint x: 540, endPoint y: 259, distance: 93.8
click at [540, 259] on div at bounding box center [597, 220] width 197 height 126
drag, startPoint x: 525, startPoint y: 200, endPoint x: 645, endPoint y: 256, distance: 132.5
click at [645, 256] on div at bounding box center [597, 220] width 197 height 126
drag, startPoint x: 518, startPoint y: 249, endPoint x: 635, endPoint y: 193, distance: 129.6
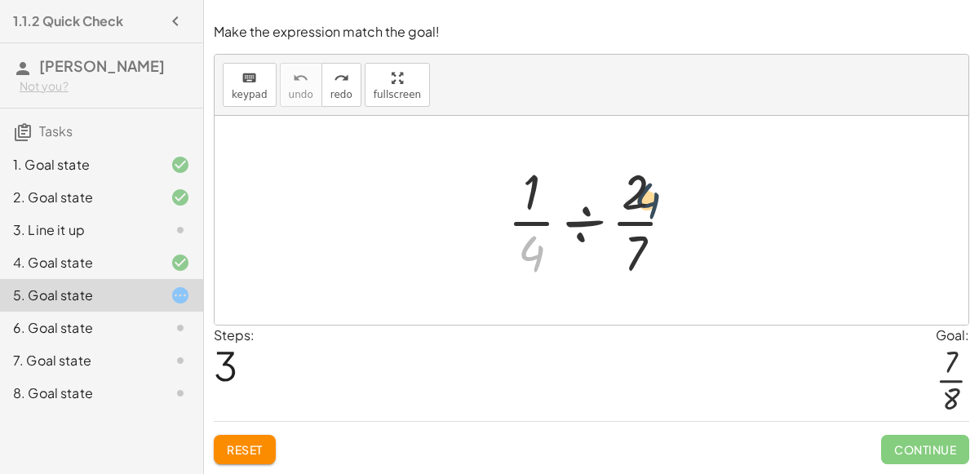
click at [635, 193] on div at bounding box center [597, 220] width 197 height 126
drag, startPoint x: 531, startPoint y: 197, endPoint x: 644, endPoint y: 261, distance: 129.7
click at [644, 261] on div at bounding box center [597, 220] width 197 height 126
drag, startPoint x: 642, startPoint y: 254, endPoint x: 663, endPoint y: 193, distance: 64.8
click at [663, 193] on div at bounding box center [597, 220] width 197 height 126
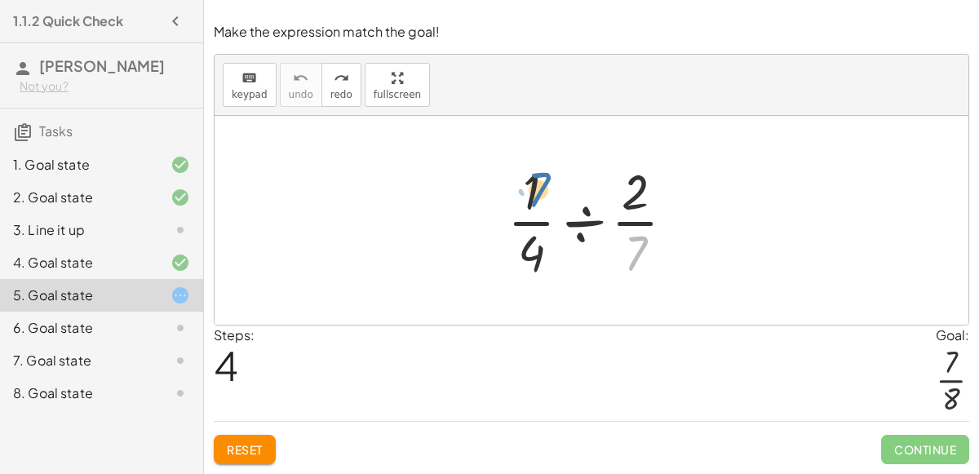
drag, startPoint x: 637, startPoint y: 259, endPoint x: 539, endPoint y: 196, distance: 116.8
click at [539, 196] on div at bounding box center [597, 220] width 197 height 126
drag, startPoint x: 534, startPoint y: 262, endPoint x: 637, endPoint y: 206, distance: 117.2
click at [637, 206] on div at bounding box center [597, 220] width 197 height 126
click at [586, 226] on div at bounding box center [597, 220] width 197 height 126
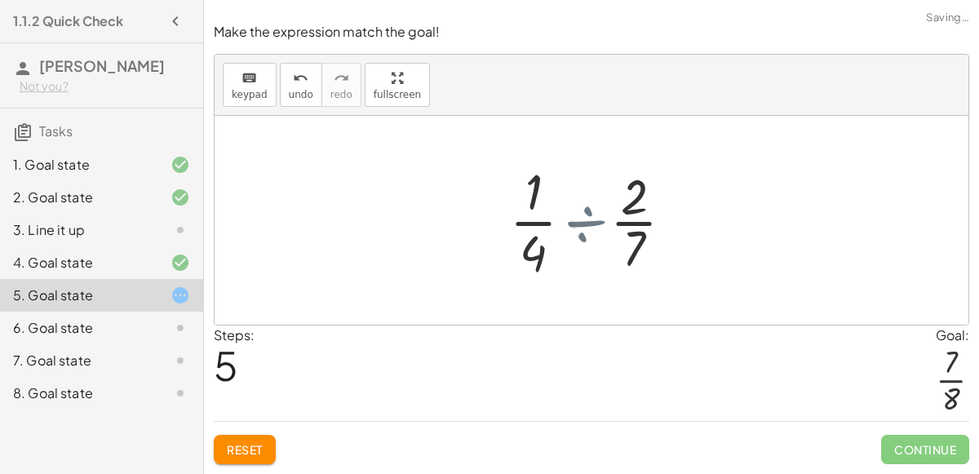
click at [586, 226] on div at bounding box center [598, 220] width 157 height 126
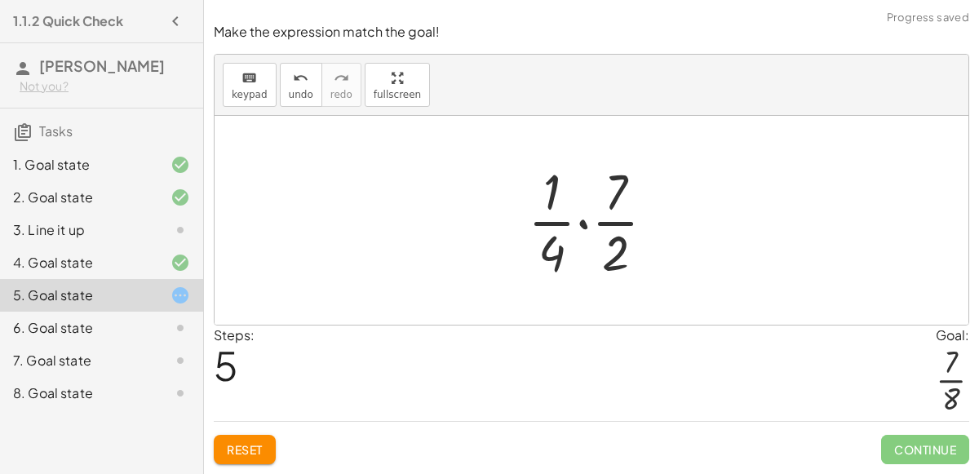
click at [583, 225] on div at bounding box center [598, 220] width 157 height 126
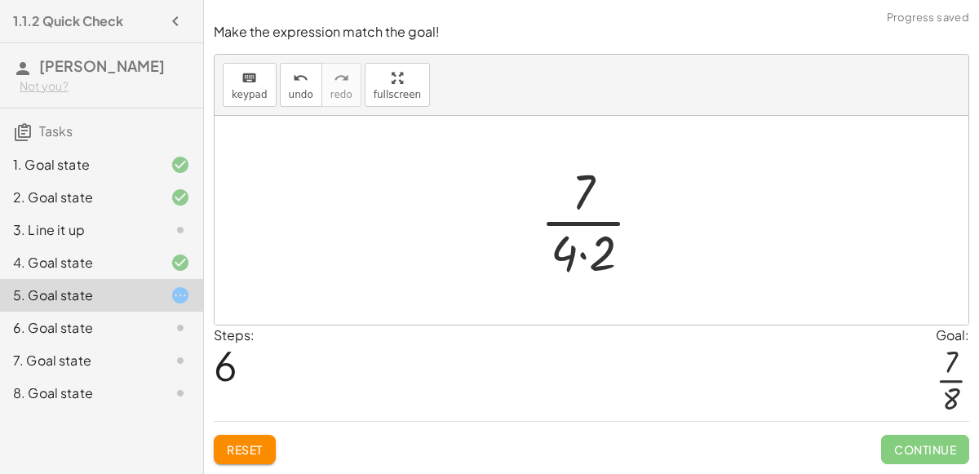
click at [583, 256] on div at bounding box center [597, 220] width 131 height 126
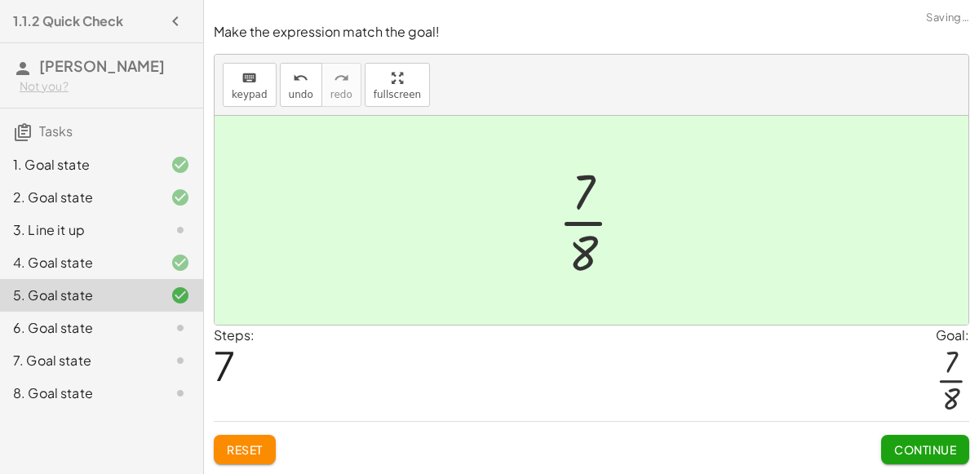
click at [901, 450] on span "Continue" at bounding box center [925, 449] width 62 height 15
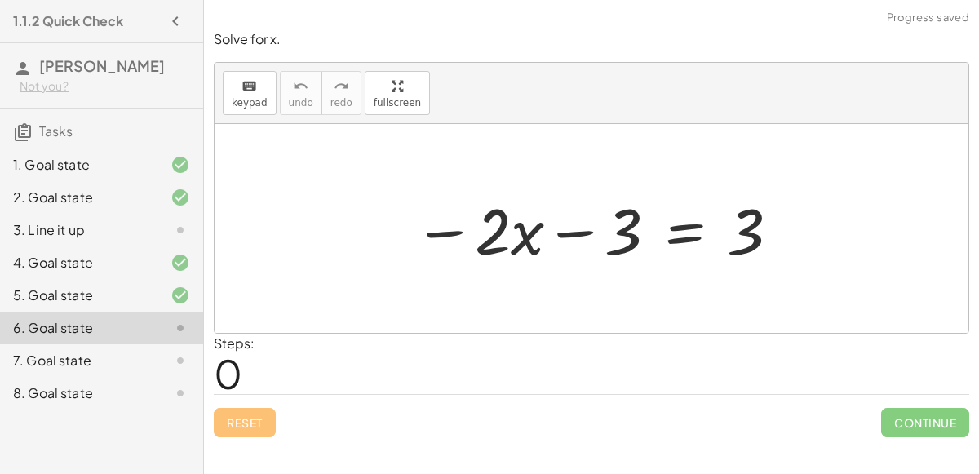
click at [578, 230] on div at bounding box center [598, 229] width 384 height 84
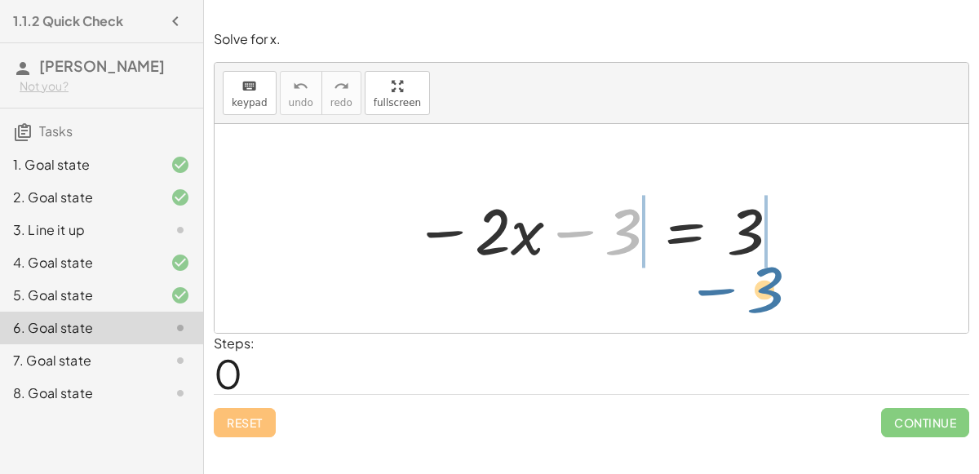
drag, startPoint x: 627, startPoint y: 220, endPoint x: 771, endPoint y: 265, distance: 150.5
click at [771, 265] on div at bounding box center [598, 229] width 384 height 84
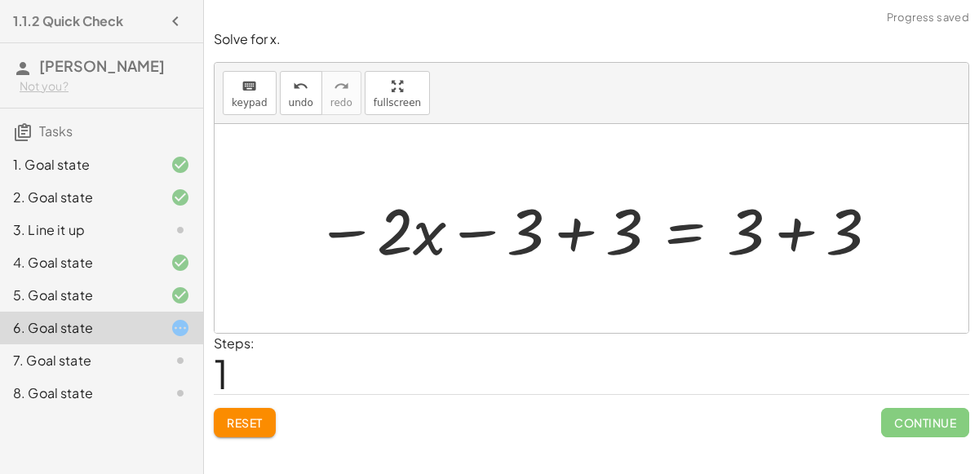
click at [788, 224] on div at bounding box center [598, 229] width 581 height 84
click at [571, 230] on div at bounding box center [548, 229] width 481 height 84
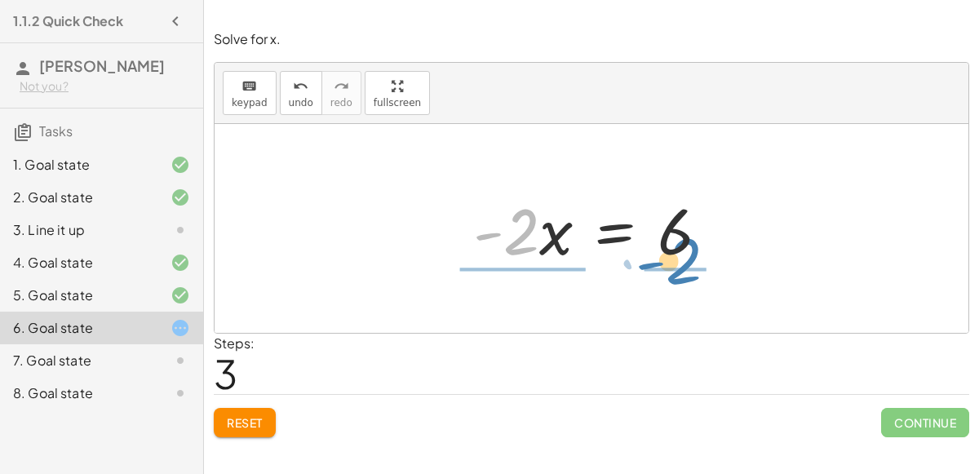
drag, startPoint x: 525, startPoint y: 233, endPoint x: 687, endPoint y: 262, distance: 165.0
click at [687, 262] on div at bounding box center [597, 229] width 265 height 84
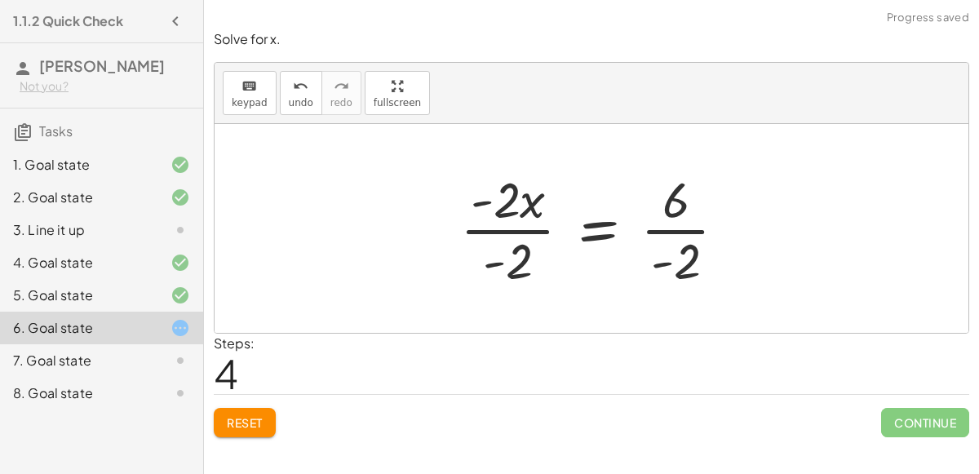
click at [689, 263] on div at bounding box center [600, 229] width 296 height 126
click at [523, 254] on div at bounding box center [598, 229] width 293 height 126
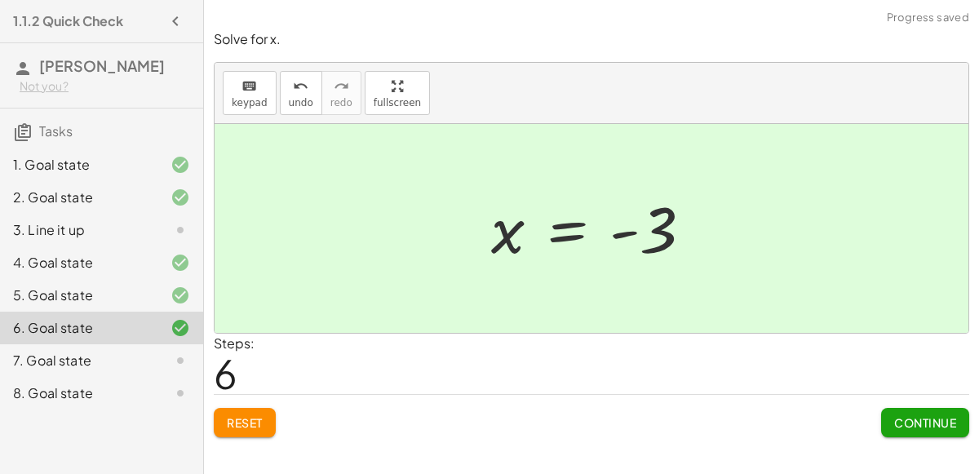
click at [897, 409] on button "Continue" at bounding box center [925, 422] width 88 height 29
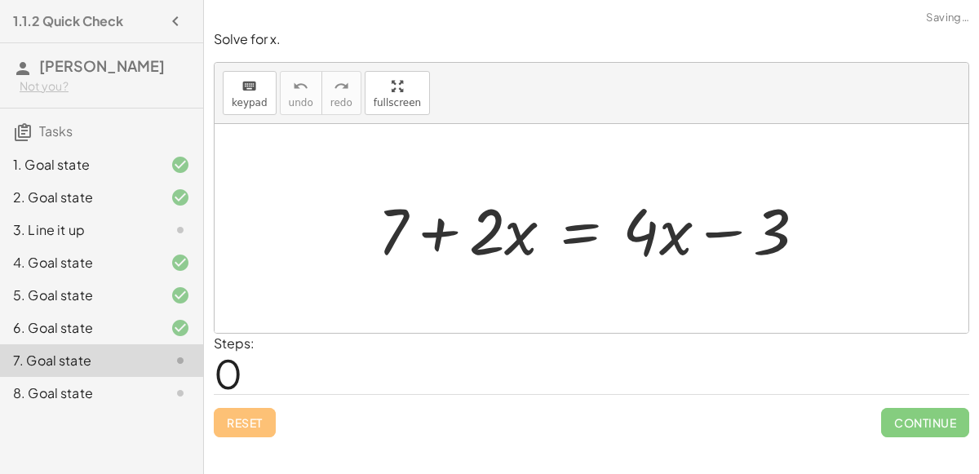
click at [440, 233] on div at bounding box center [599, 229] width 458 height 84
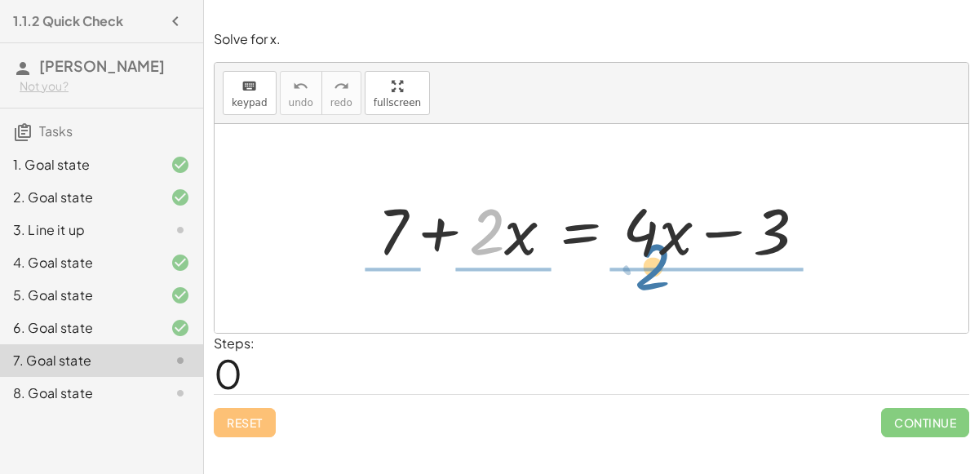
drag, startPoint x: 498, startPoint y: 240, endPoint x: 664, endPoint y: 273, distance: 169.8
click at [664, 273] on div "· 2 + 7 + · 2 · x = + · 4 · x − 3" at bounding box center [592, 228] width 754 height 209
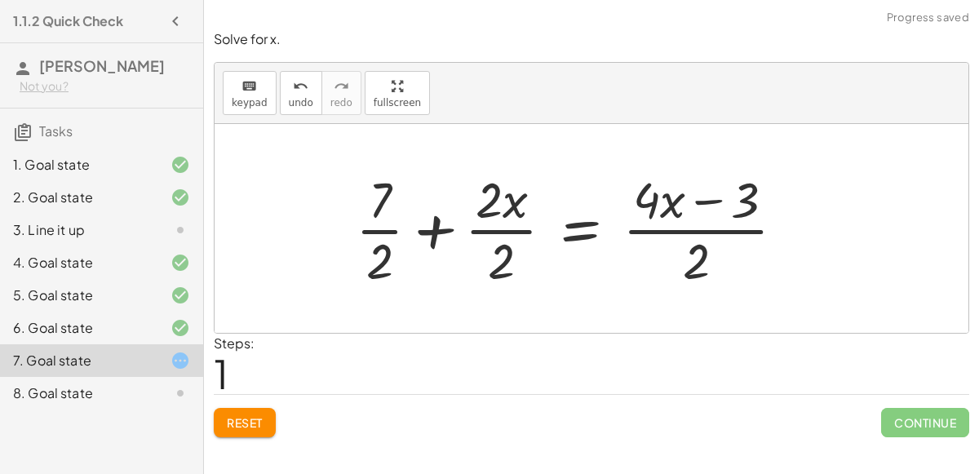
click at [379, 260] on div at bounding box center [577, 229] width 459 height 126
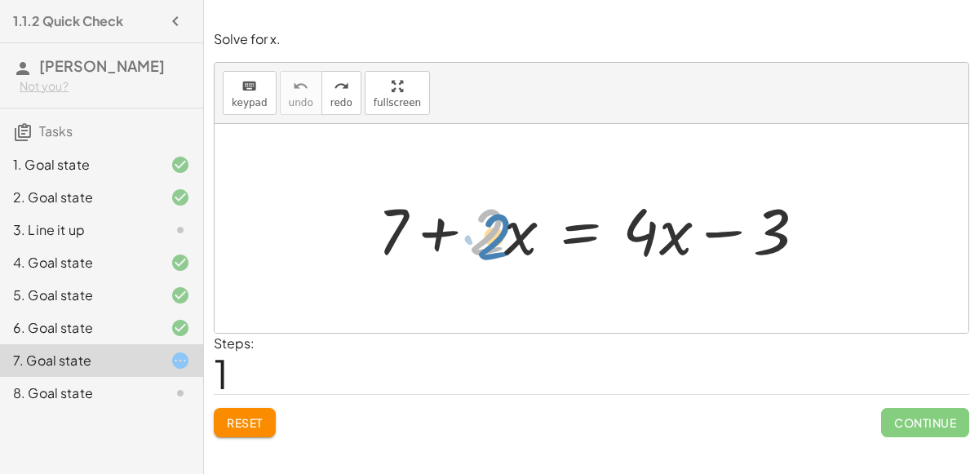
drag, startPoint x: 485, startPoint y: 233, endPoint x: 494, endPoint y: 237, distance: 10.6
click at [494, 237] on div at bounding box center [599, 229] width 458 height 84
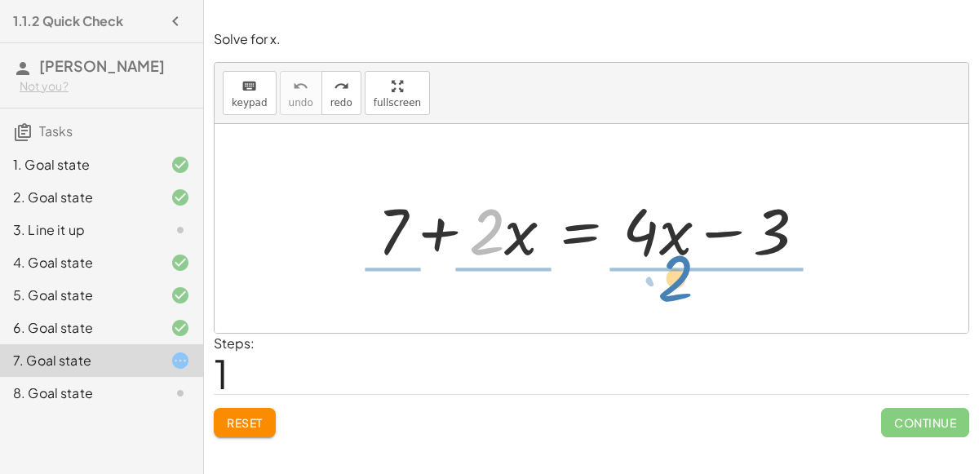
drag, startPoint x: 484, startPoint y: 235, endPoint x: 675, endPoint y: 284, distance: 197.1
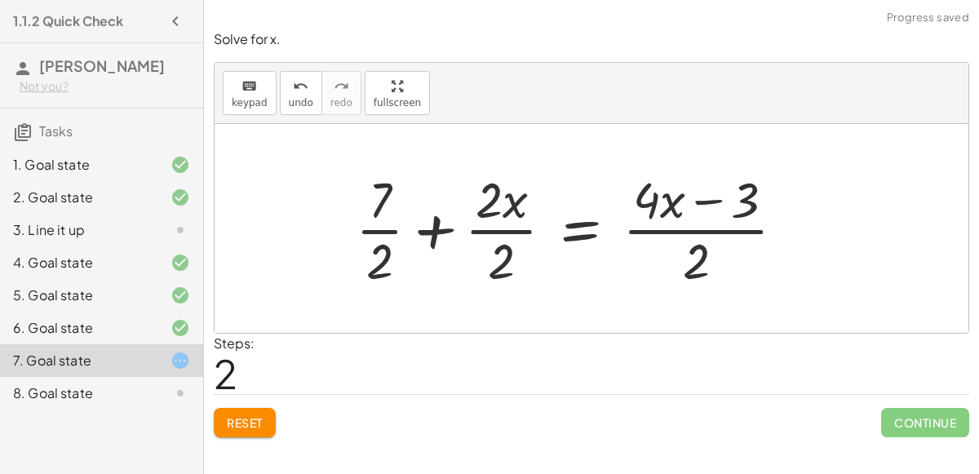
click at [689, 265] on div at bounding box center [577, 229] width 459 height 126
click at [686, 230] on div at bounding box center [577, 229] width 459 height 126
click at [494, 228] on div at bounding box center [577, 229] width 459 height 126
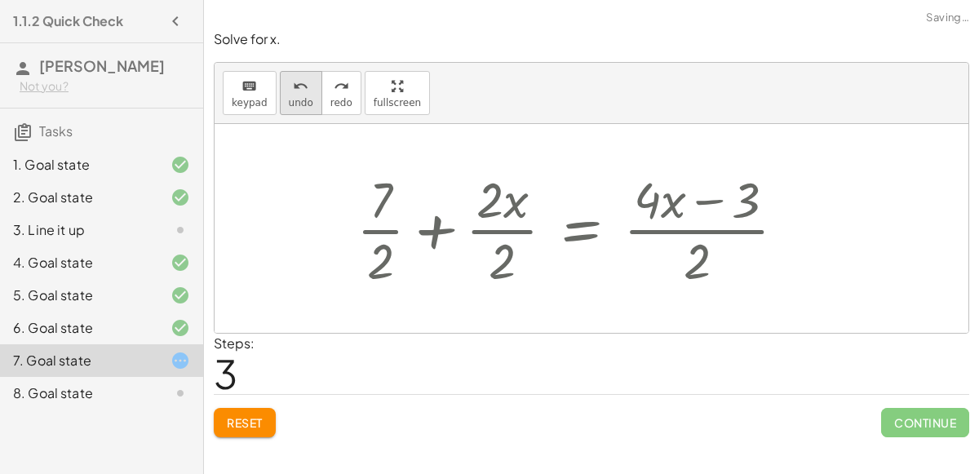
click at [297, 100] on span "undo" at bounding box center [301, 102] width 24 height 11
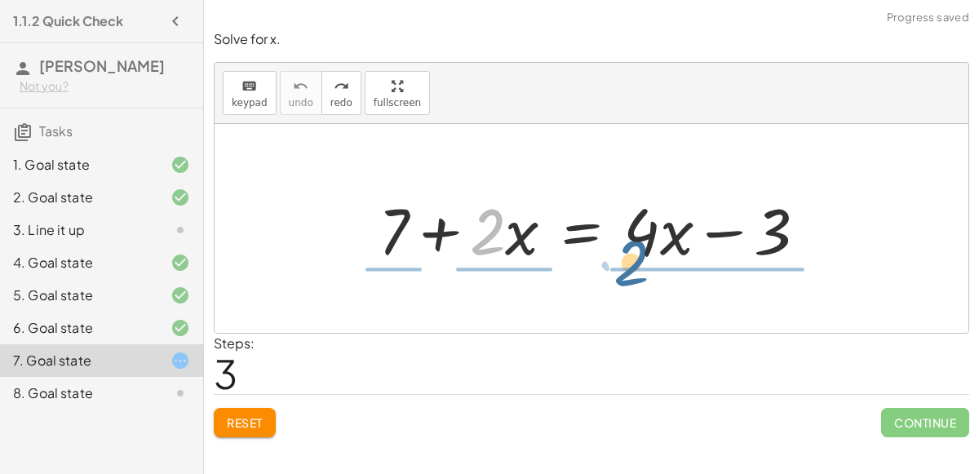
drag, startPoint x: 496, startPoint y: 240, endPoint x: 644, endPoint y: 273, distance: 151.4
click at [644, 273] on div "· 2 + 7 + · 2 · x = + · 4 · x − 3" at bounding box center [592, 228] width 754 height 209
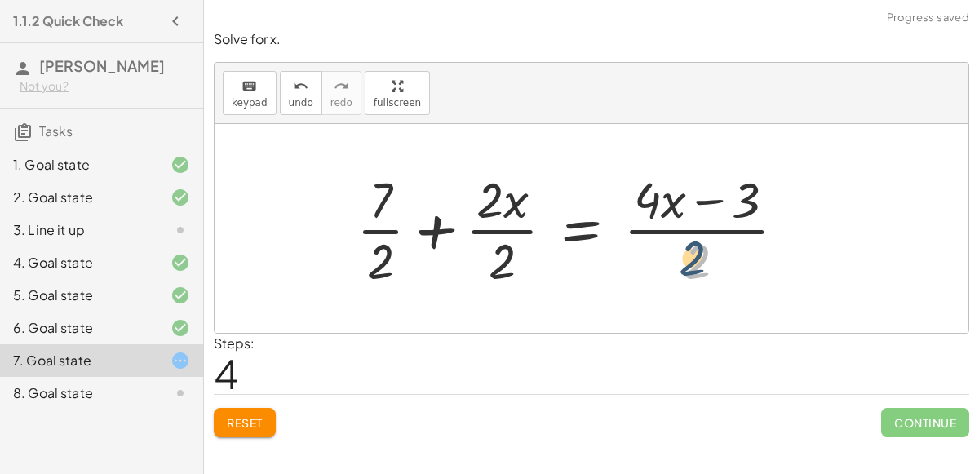
drag, startPoint x: 682, startPoint y: 255, endPoint x: 659, endPoint y: 245, distance: 25.2
click at [659, 245] on div at bounding box center [577, 229] width 459 height 126
drag, startPoint x: 690, startPoint y: 262, endPoint x: 660, endPoint y: 223, distance: 49.5
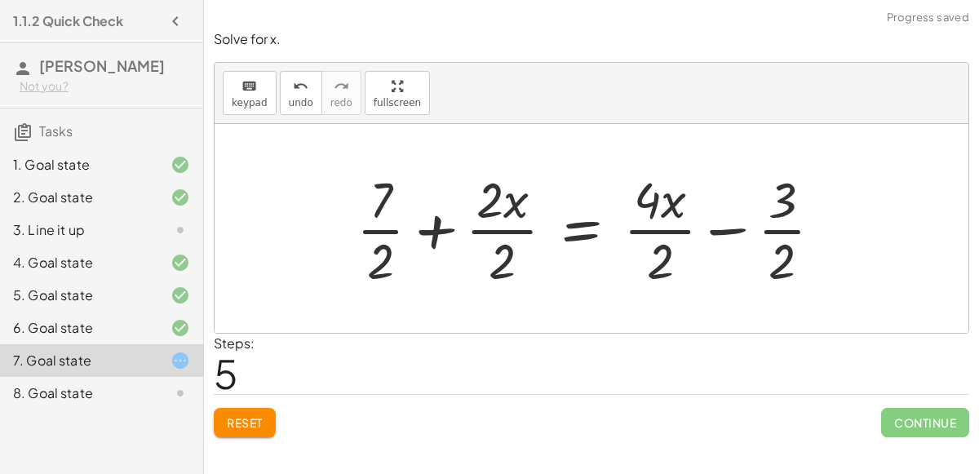
click at [656, 229] on div at bounding box center [595, 229] width 495 height 126
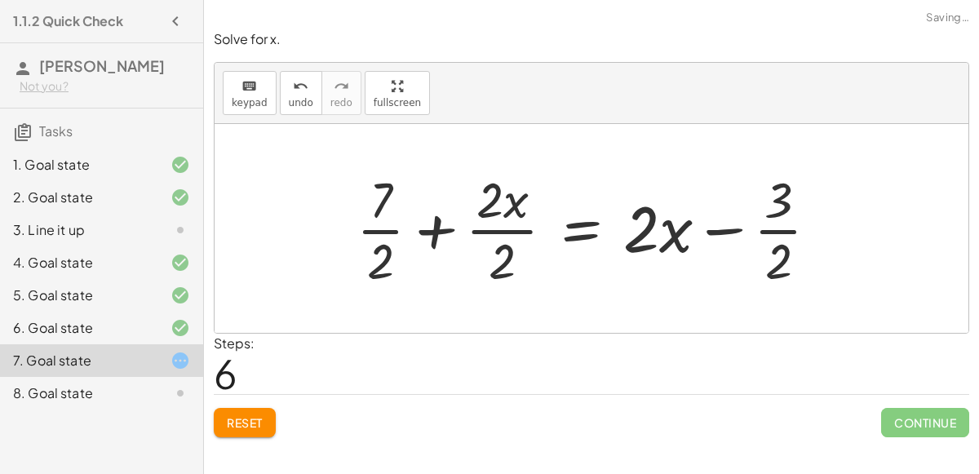
click at [781, 233] on div at bounding box center [593, 229] width 491 height 126
click at [489, 224] on div at bounding box center [593, 229] width 491 height 126
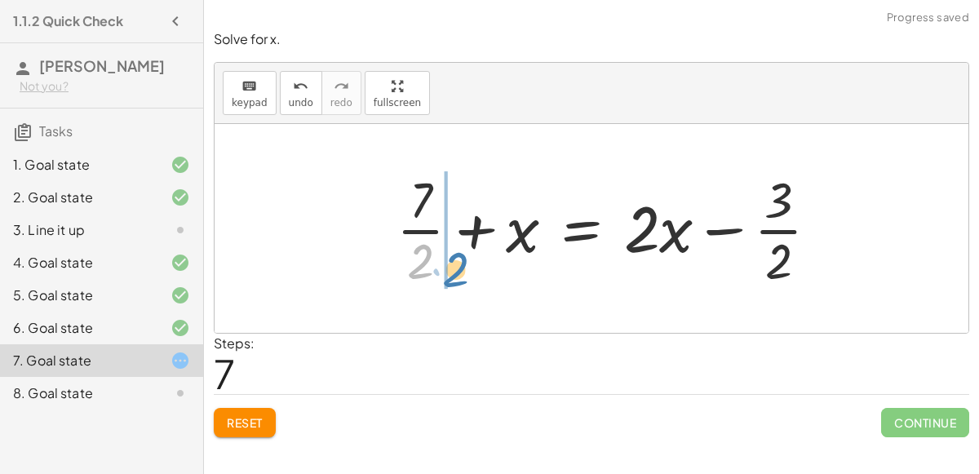
drag, startPoint x: 427, startPoint y: 261, endPoint x: 447, endPoint y: 276, distance: 25.1
click at [447, 276] on div at bounding box center [614, 229] width 452 height 126
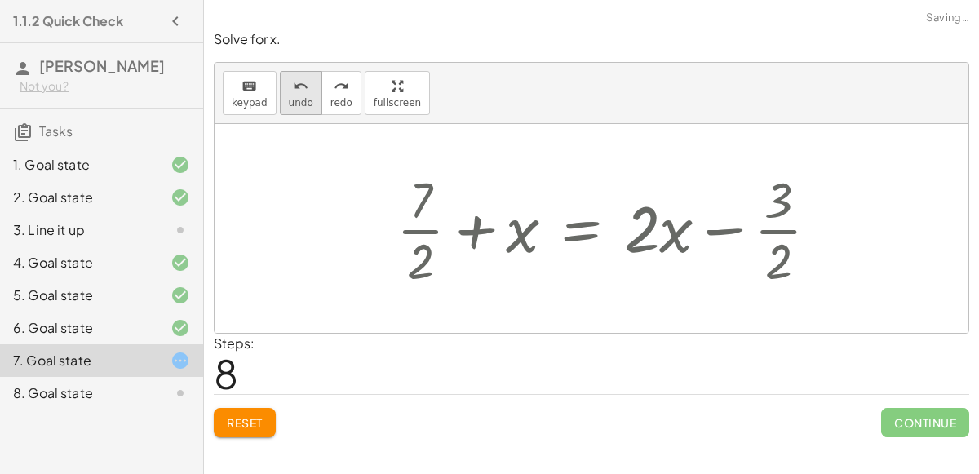
click at [295, 103] on span "undo" at bounding box center [301, 102] width 24 height 11
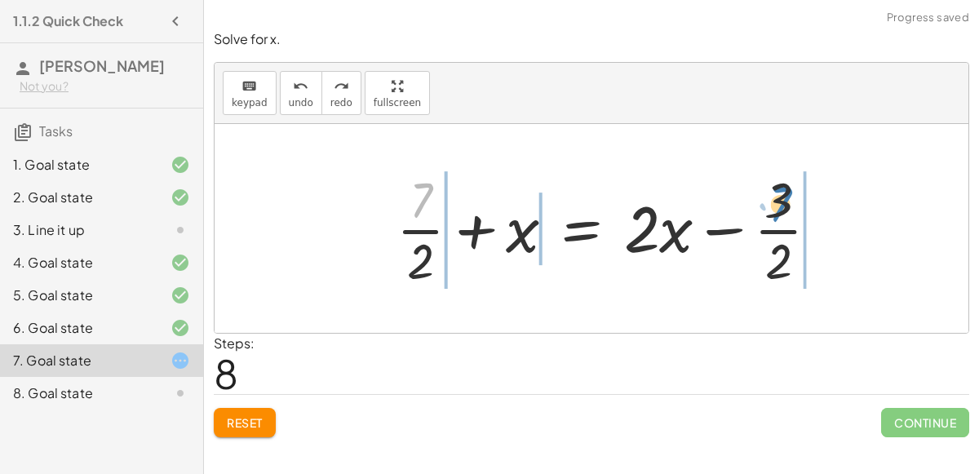
drag, startPoint x: 410, startPoint y: 188, endPoint x: 768, endPoint y: 193, distance: 358.2
click at [768, 193] on div at bounding box center [614, 229] width 452 height 126
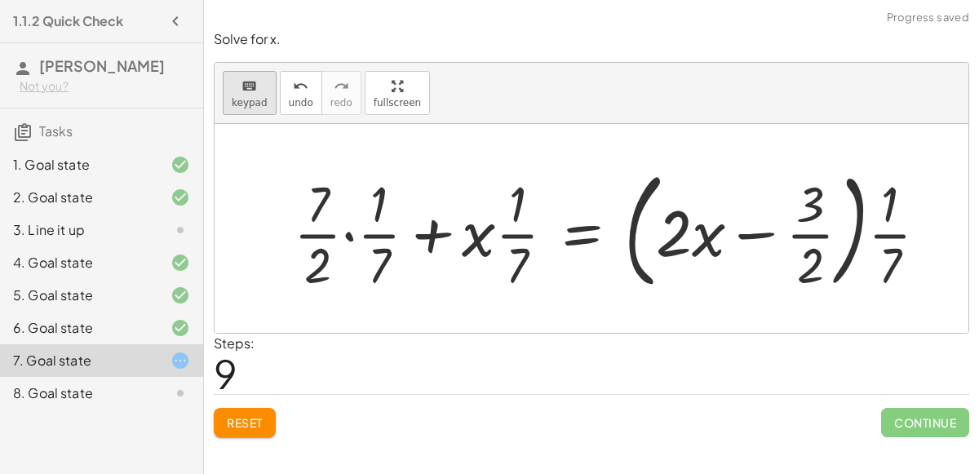
click at [268, 103] on button "keyboard keypad" at bounding box center [250, 93] width 54 height 44
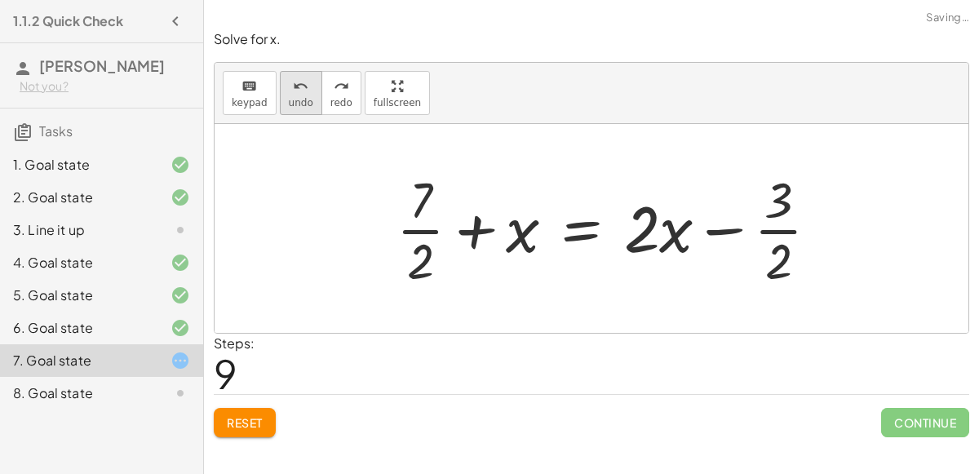
click at [292, 101] on span "undo" at bounding box center [301, 102] width 24 height 11
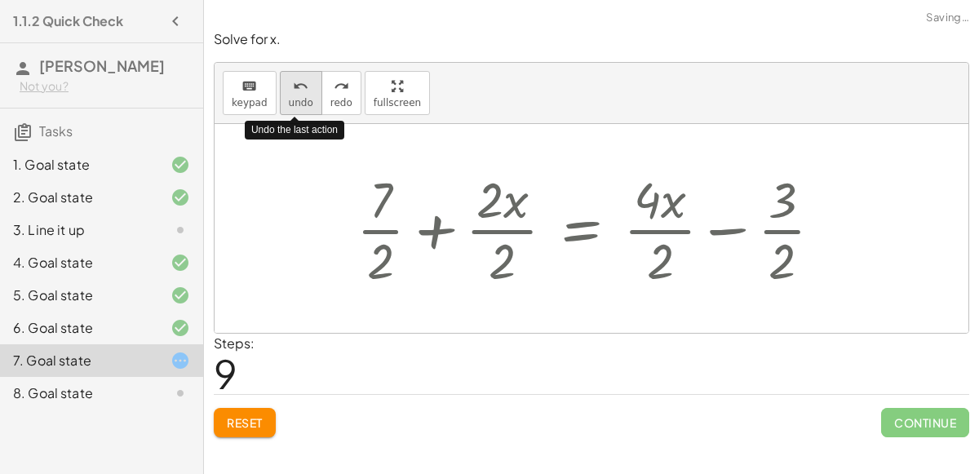
click at [292, 101] on span "undo" at bounding box center [301, 102] width 24 height 11
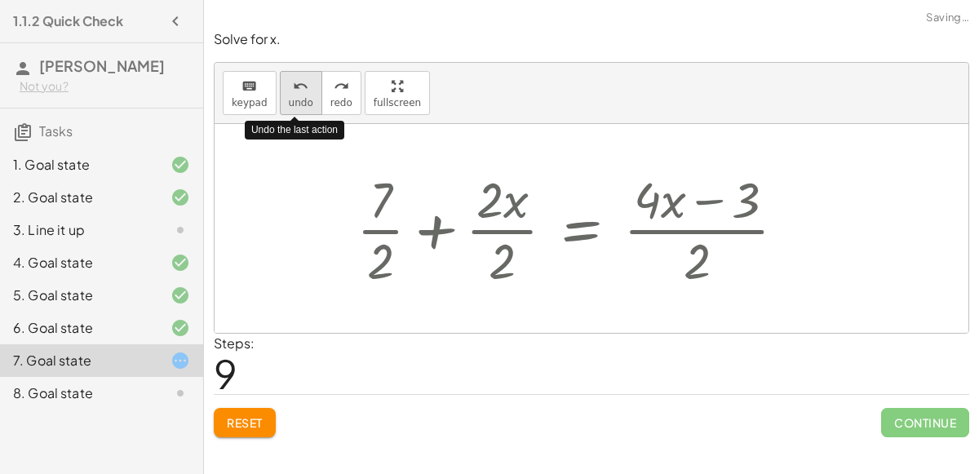
click at [292, 101] on span "undo" at bounding box center [301, 102] width 24 height 11
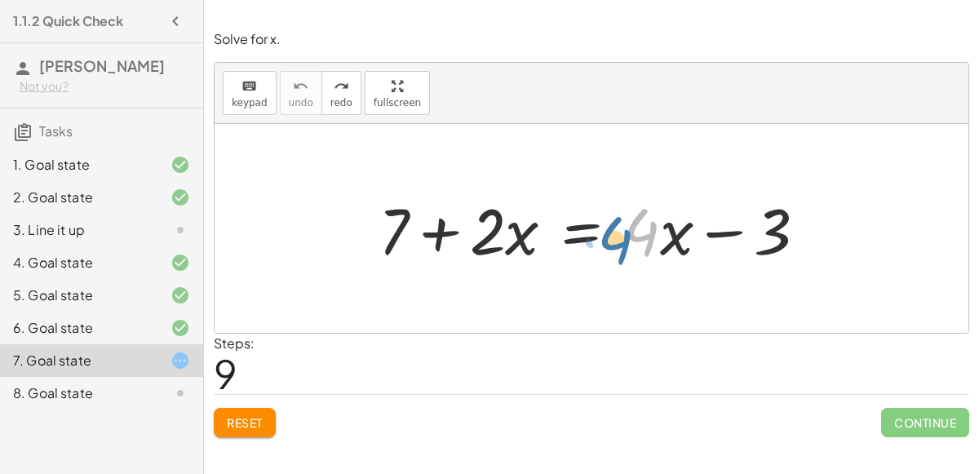
drag, startPoint x: 648, startPoint y: 238, endPoint x: 636, endPoint y: 242, distance: 12.1
click at [636, 242] on div at bounding box center [599, 229] width 458 height 84
click at [592, 227] on div at bounding box center [599, 229] width 458 height 84
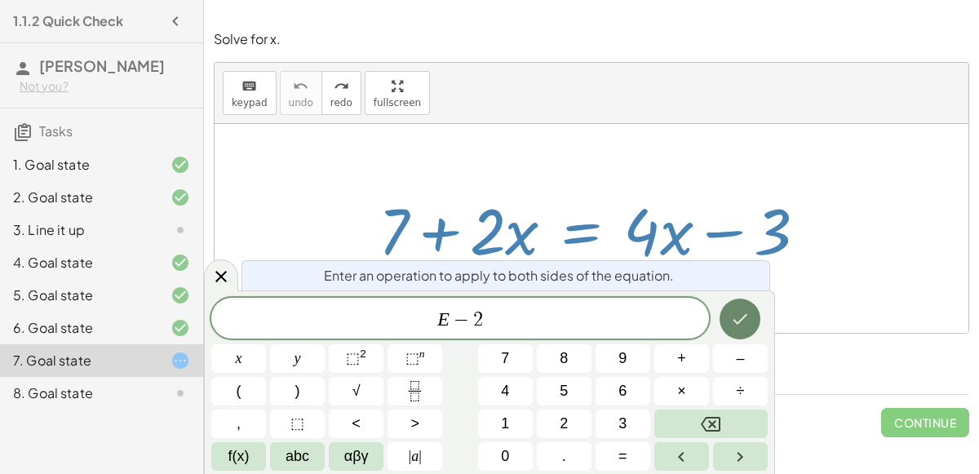
click at [739, 327] on icon "Done" at bounding box center [740, 319] width 20 height 20
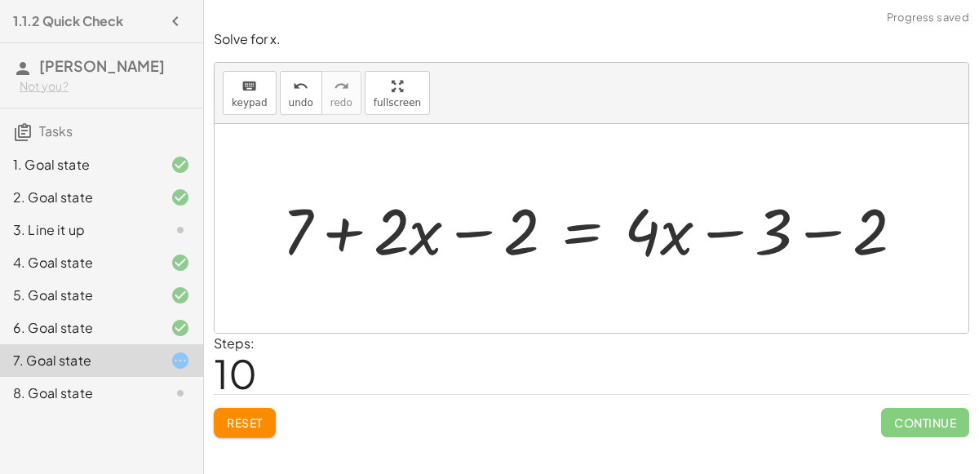
click at [470, 231] on div at bounding box center [599, 229] width 651 height 84
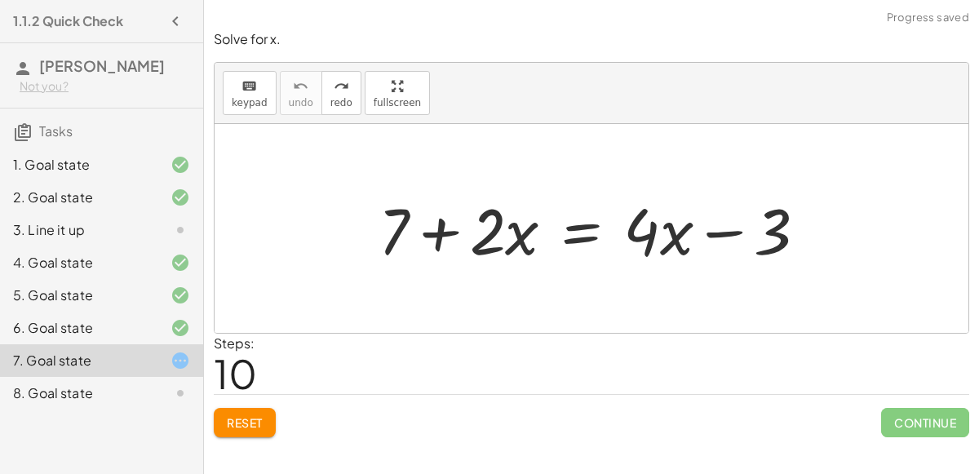
click at [596, 237] on div at bounding box center [599, 229] width 458 height 84
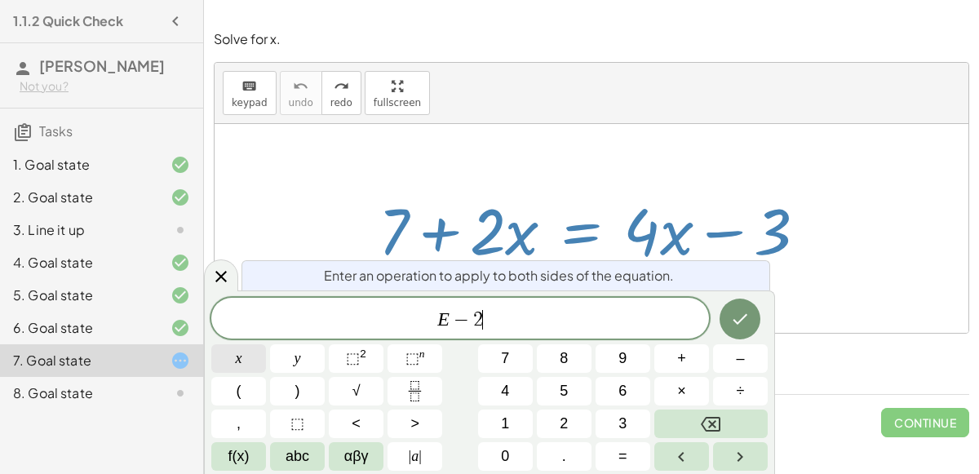
click at [246, 353] on button "x" at bounding box center [238, 358] width 55 height 29
click at [741, 323] on icon "Done" at bounding box center [740, 319] width 20 height 20
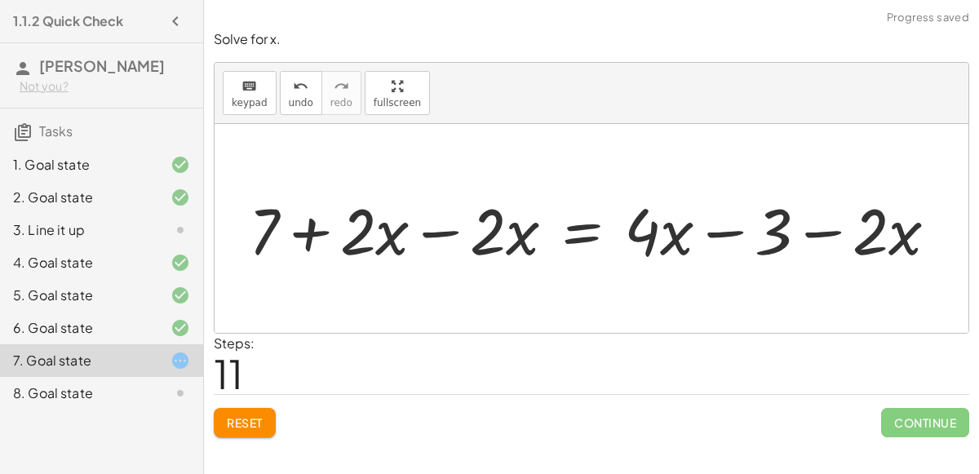
click at [447, 228] on div at bounding box center [600, 229] width 718 height 84
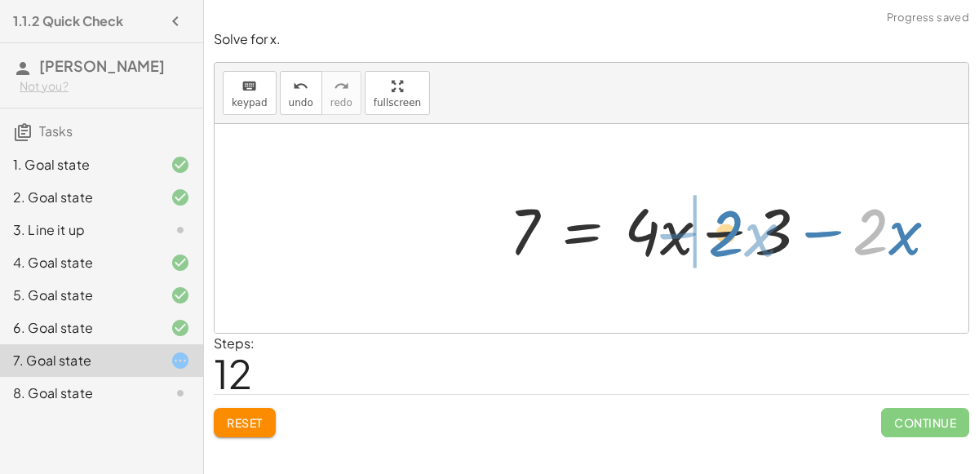
drag, startPoint x: 869, startPoint y: 237, endPoint x: 725, endPoint y: 238, distance: 144.4
click at [725, 238] on div at bounding box center [730, 229] width 458 height 84
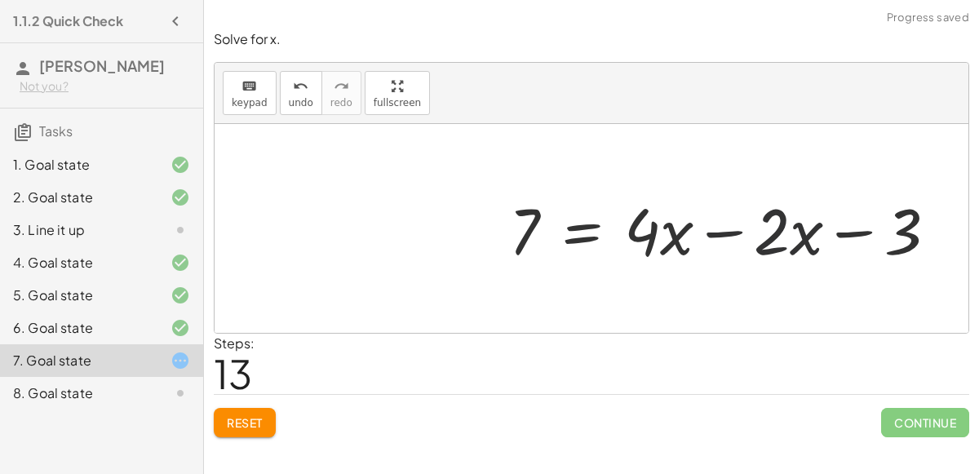
click at [725, 230] on div at bounding box center [730, 229] width 458 height 84
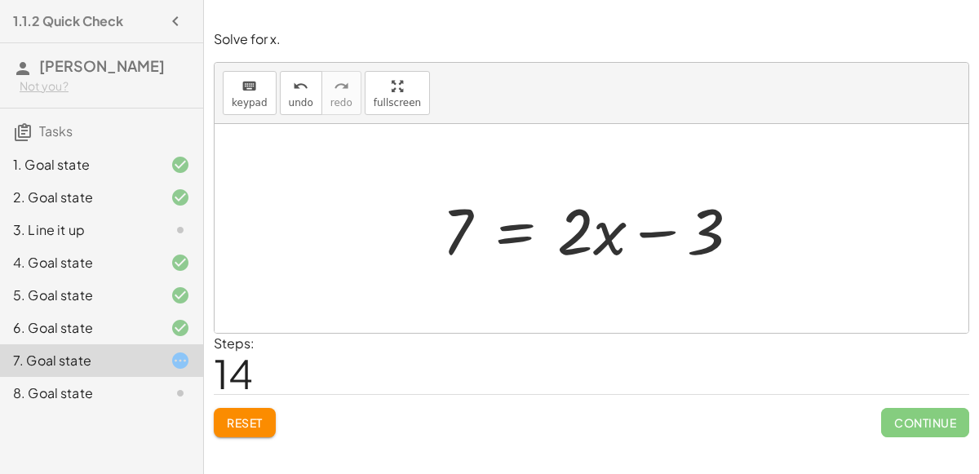
click at [498, 228] on div at bounding box center [597, 229] width 327 height 84
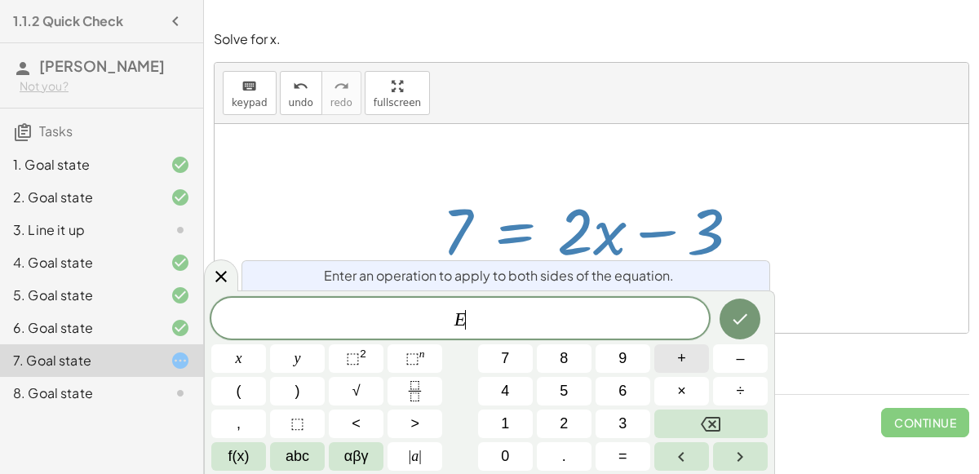
click at [675, 367] on button "+" at bounding box center [681, 358] width 55 height 29
click at [639, 428] on button "3" at bounding box center [623, 424] width 55 height 29
click at [746, 306] on button "Done" at bounding box center [740, 319] width 41 height 41
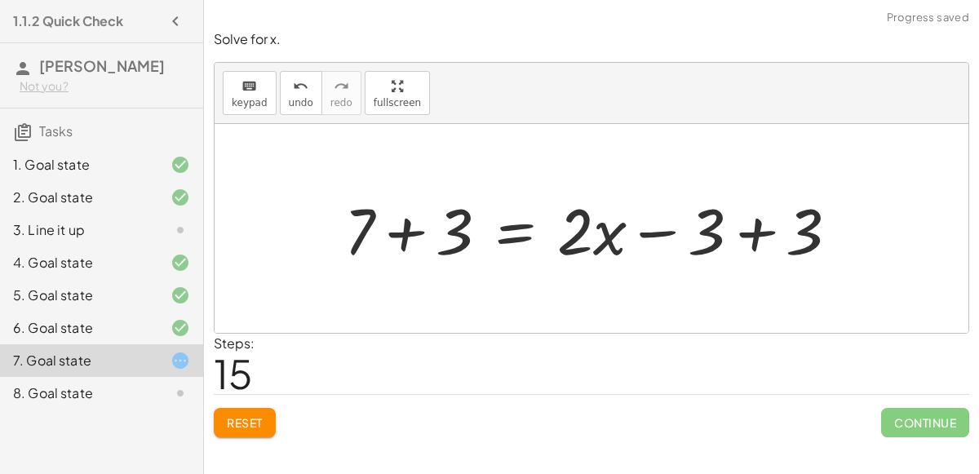
click at [410, 219] on div at bounding box center [598, 229] width 524 height 84
click at [748, 223] on div at bounding box center [635, 229] width 450 height 84
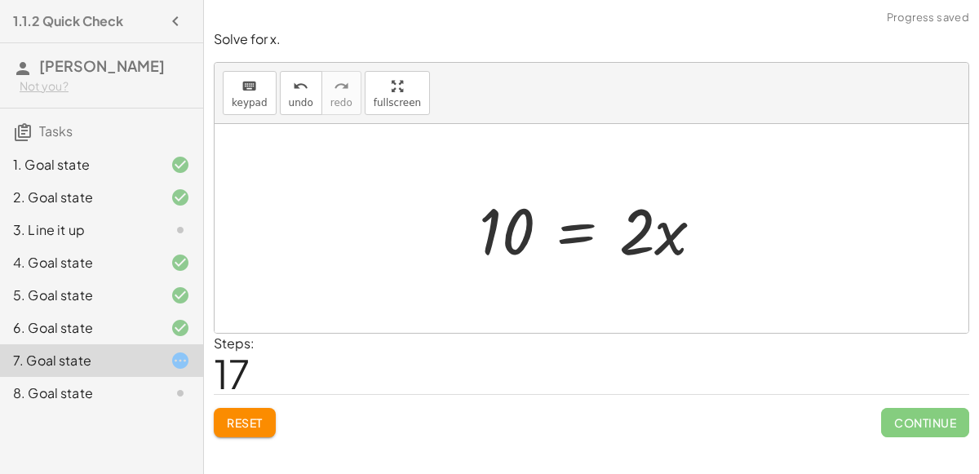
click at [650, 230] on div at bounding box center [598, 229] width 255 height 84
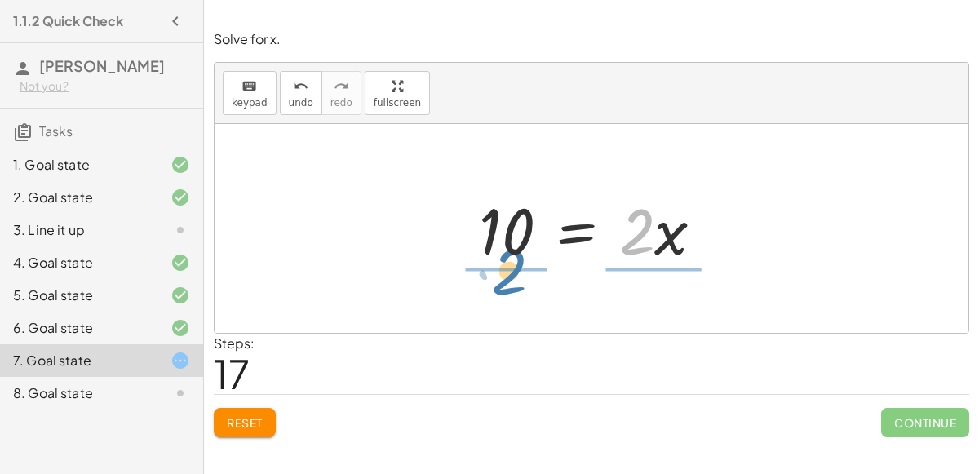
drag, startPoint x: 642, startPoint y: 227, endPoint x: 517, endPoint y: 267, distance: 131.9
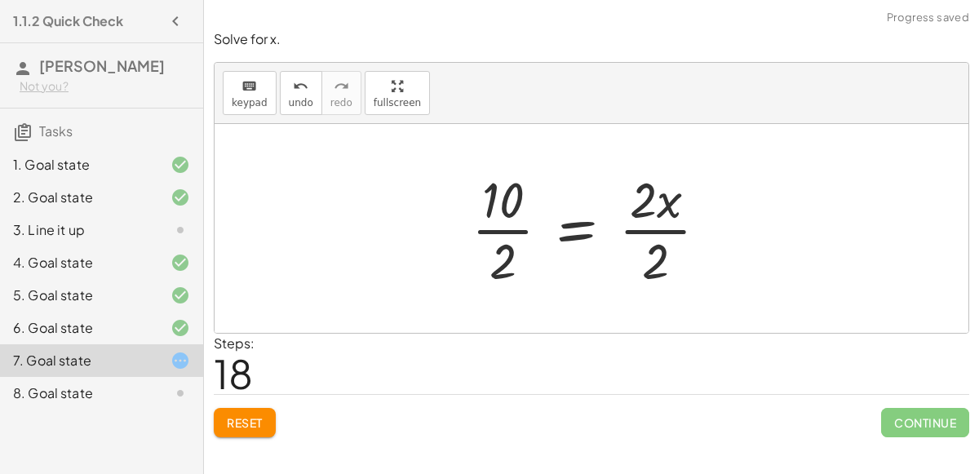
click at [502, 258] on div at bounding box center [595, 229] width 265 height 126
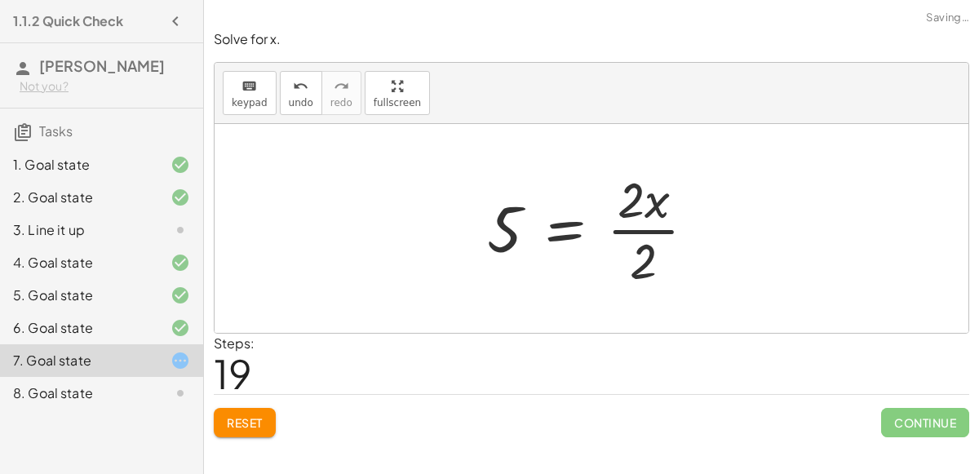
click at [644, 236] on div at bounding box center [598, 229] width 238 height 126
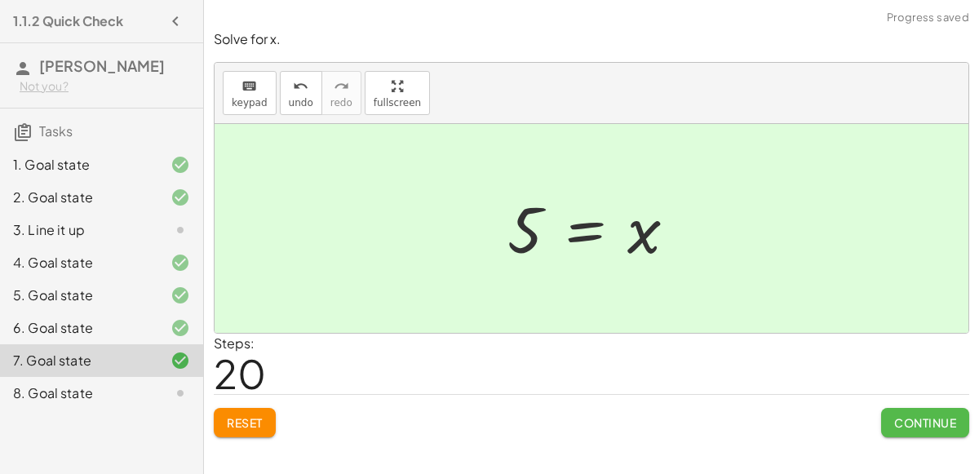
click at [911, 415] on span "Continue" at bounding box center [925, 422] width 62 height 15
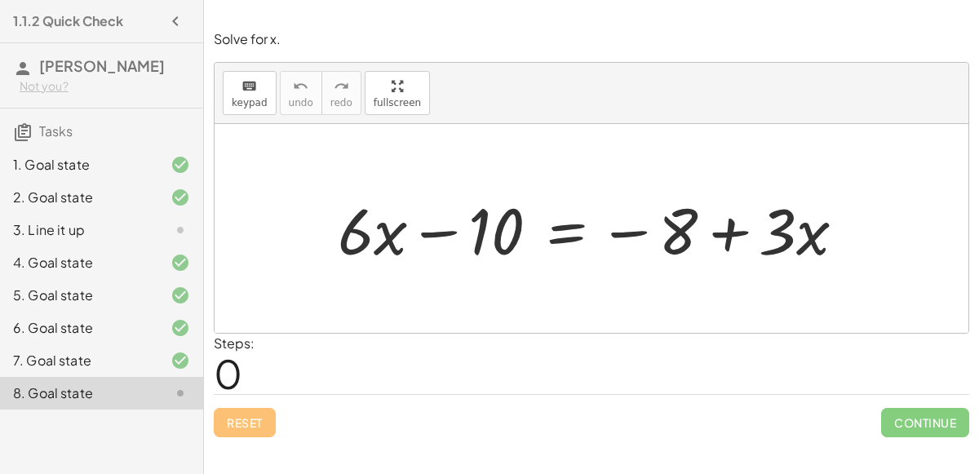
click at [558, 227] on div at bounding box center [598, 229] width 537 height 84
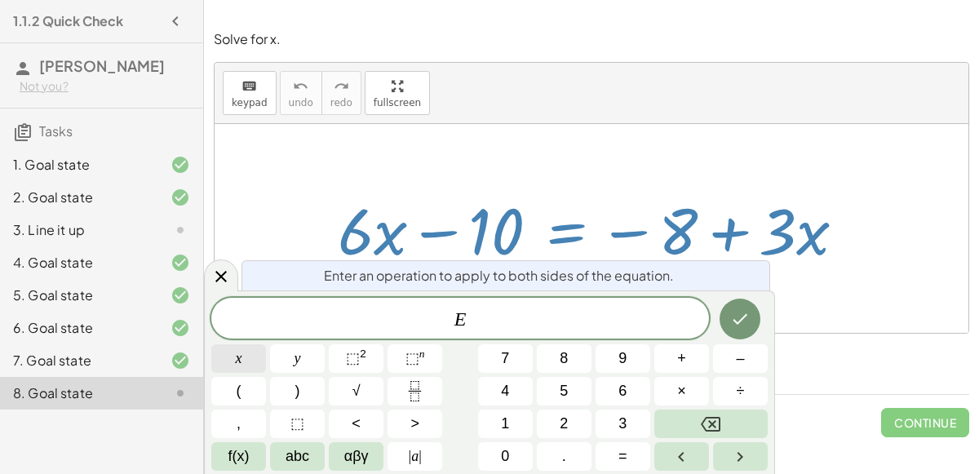
click at [243, 362] on button "x" at bounding box center [238, 358] width 55 height 29
click at [722, 358] on button "–" at bounding box center [740, 358] width 55 height 29
click at [619, 414] on span "3" at bounding box center [622, 424] width 8 height 22
click at [743, 317] on icon "Done" at bounding box center [741, 319] width 15 height 11
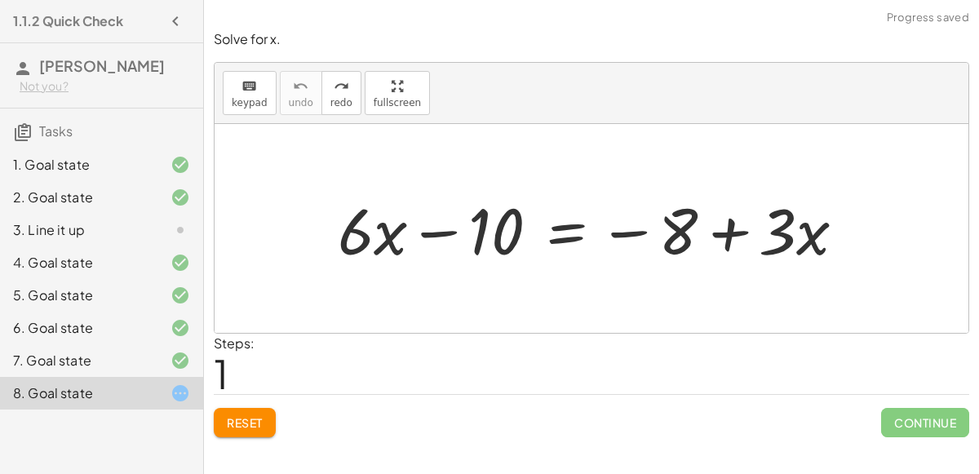
click at [552, 226] on div at bounding box center [598, 229] width 537 height 84
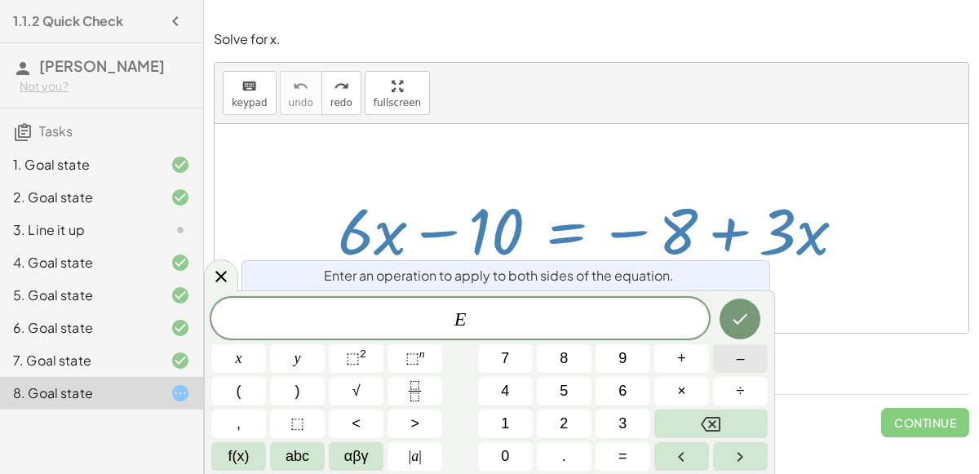
click at [730, 348] on button "–" at bounding box center [740, 358] width 55 height 29
click at [634, 410] on button "3" at bounding box center [623, 424] width 55 height 29
click at [669, 396] on button "×" at bounding box center [681, 391] width 55 height 29
click at [738, 405] on button "÷" at bounding box center [740, 391] width 55 height 29
click at [731, 428] on button "Backspace" at bounding box center [710, 424] width 113 height 29
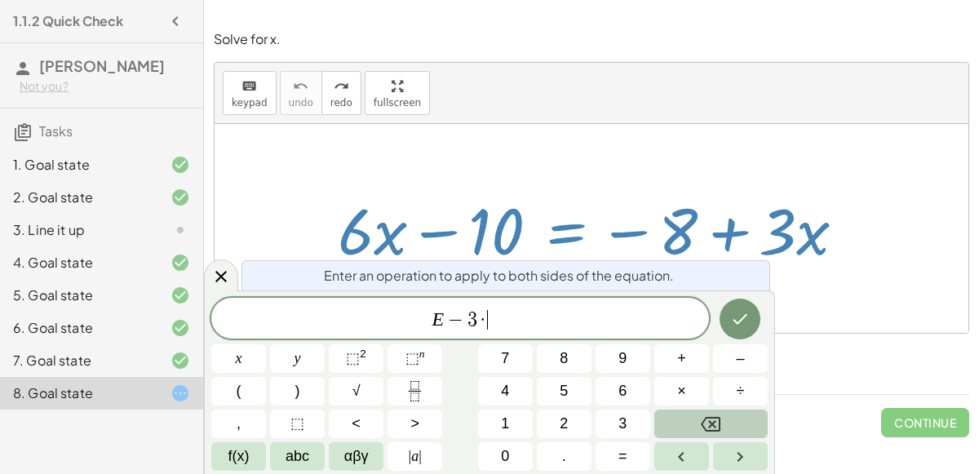
click at [731, 428] on button "Backspace" at bounding box center [710, 424] width 113 height 29
click at [242, 361] on button "x" at bounding box center [238, 358] width 55 height 29
click at [753, 308] on button "Done" at bounding box center [740, 319] width 41 height 41
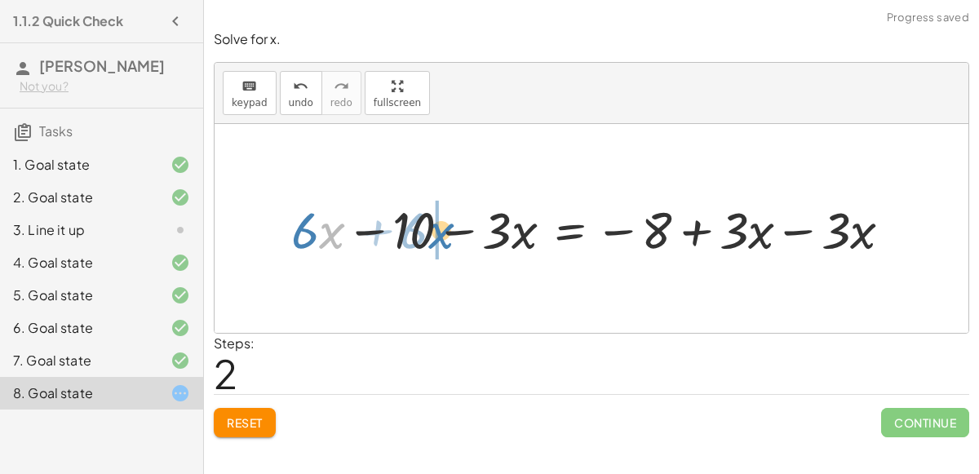
drag, startPoint x: 326, startPoint y: 229, endPoint x: 436, endPoint y: 228, distance: 110.2
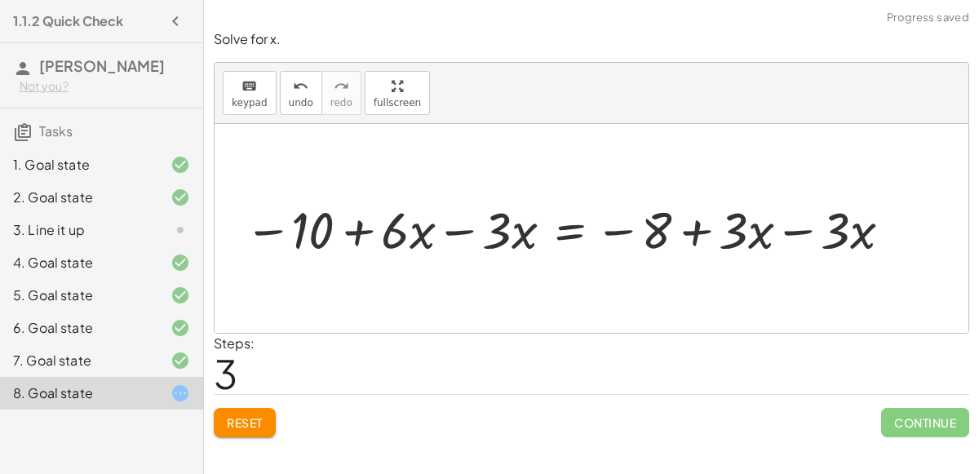
click at [442, 228] on div at bounding box center [570, 228] width 668 height 67
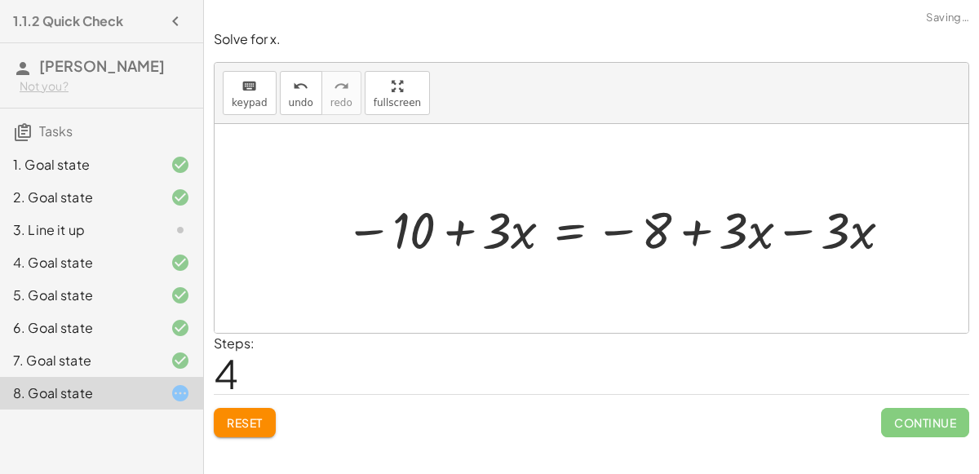
click at [803, 224] on div at bounding box center [620, 228] width 567 height 67
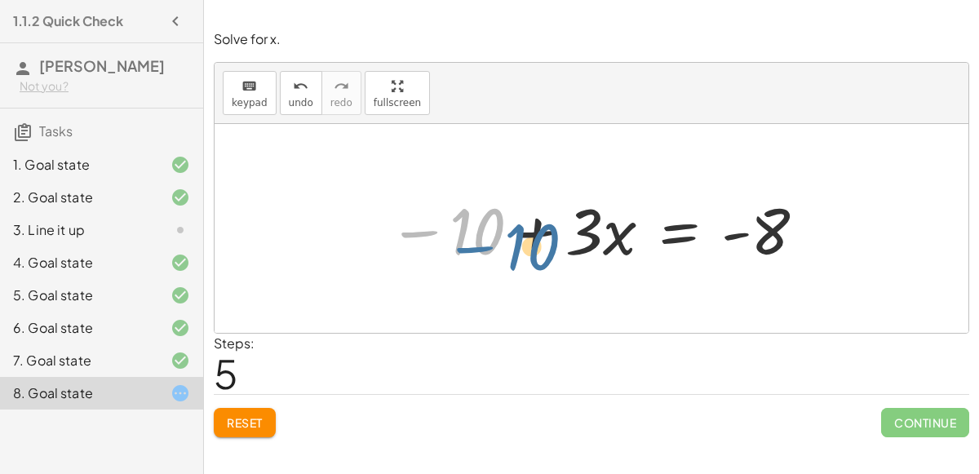
drag, startPoint x: 446, startPoint y: 225, endPoint x: 467, endPoint y: 228, distance: 21.5
click at [467, 228] on div at bounding box center [598, 229] width 436 height 84
click at [472, 230] on div at bounding box center [598, 229] width 436 height 84
click at [550, 240] on div at bounding box center [598, 229] width 436 height 84
click at [676, 236] on div at bounding box center [598, 229] width 436 height 84
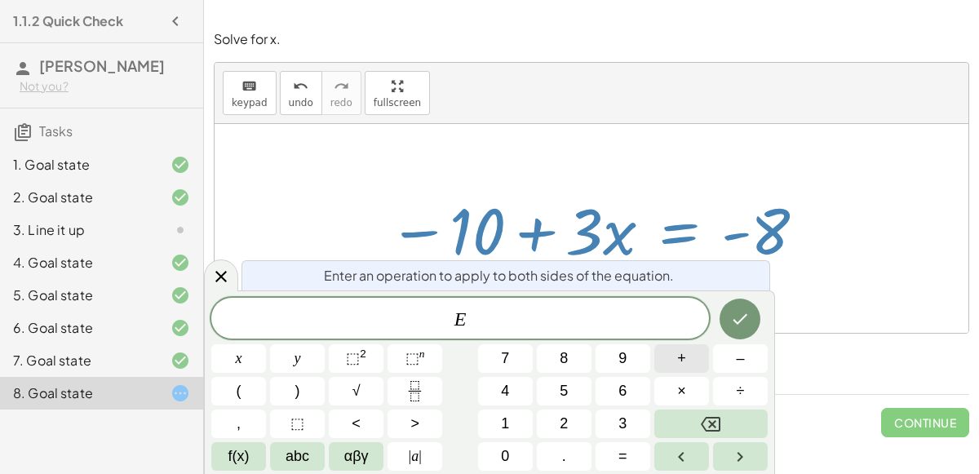
click at [689, 363] on button "+" at bounding box center [681, 358] width 55 height 29
click at [512, 428] on button "1" at bounding box center [505, 424] width 55 height 29
click at [503, 454] on span "0" at bounding box center [505, 457] width 8 height 22
click at [743, 314] on icon "Done" at bounding box center [740, 319] width 20 height 20
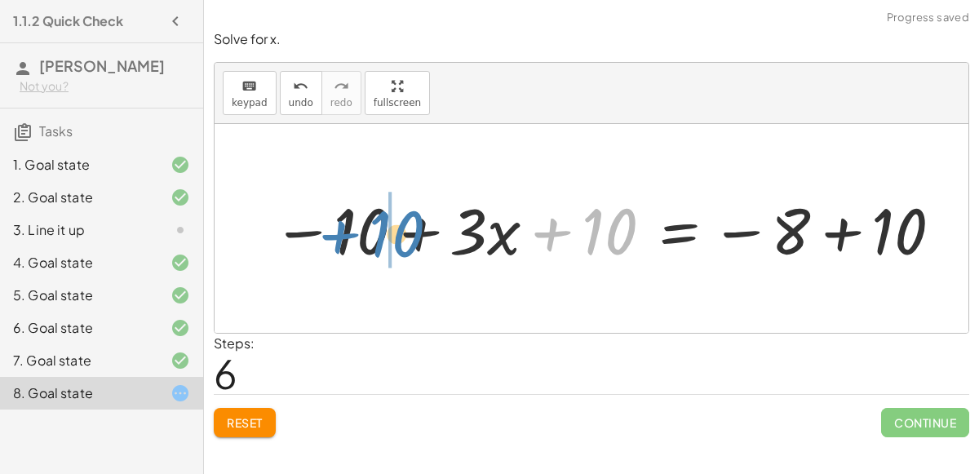
drag, startPoint x: 617, startPoint y: 232, endPoint x: 401, endPoint y: 231, distance: 215.4
click at [401, 231] on div at bounding box center [608, 229] width 689 height 84
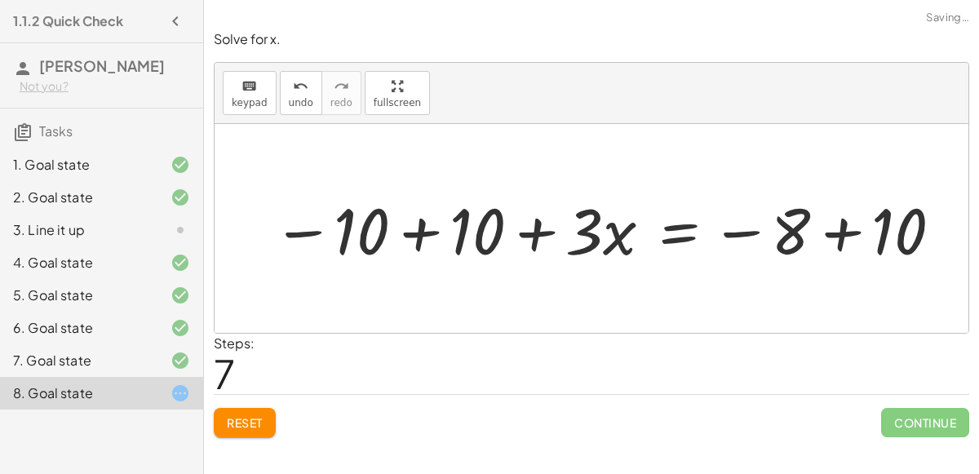
click at [401, 231] on div at bounding box center [608, 229] width 689 height 84
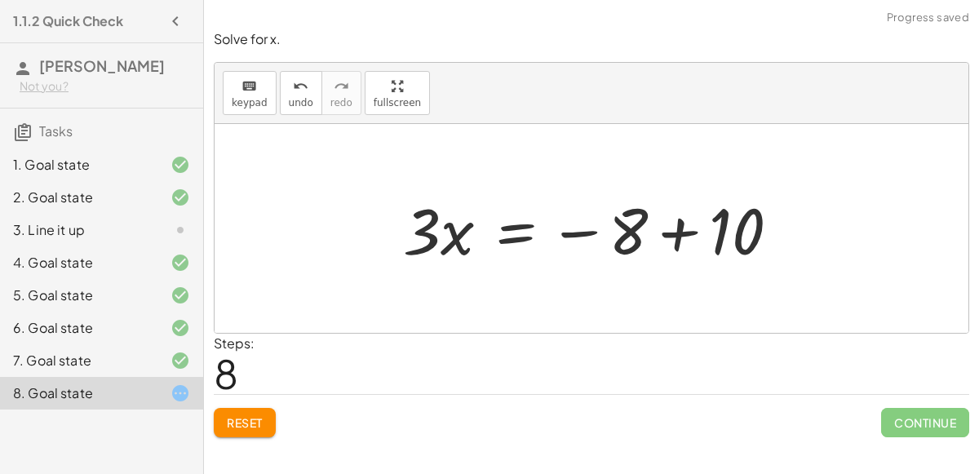
click at [853, 230] on div at bounding box center [592, 228] width 754 height 209
click at [684, 228] on div at bounding box center [598, 229] width 406 height 84
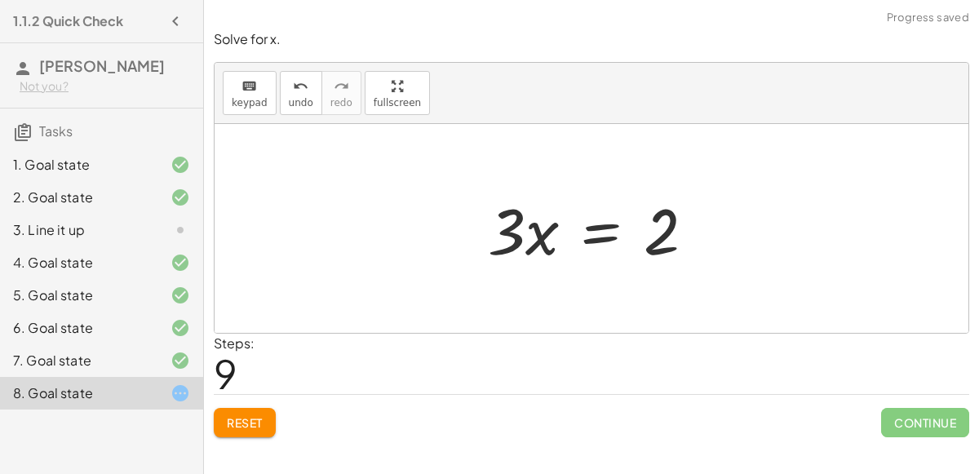
click at [618, 227] on div at bounding box center [598, 229] width 237 height 84
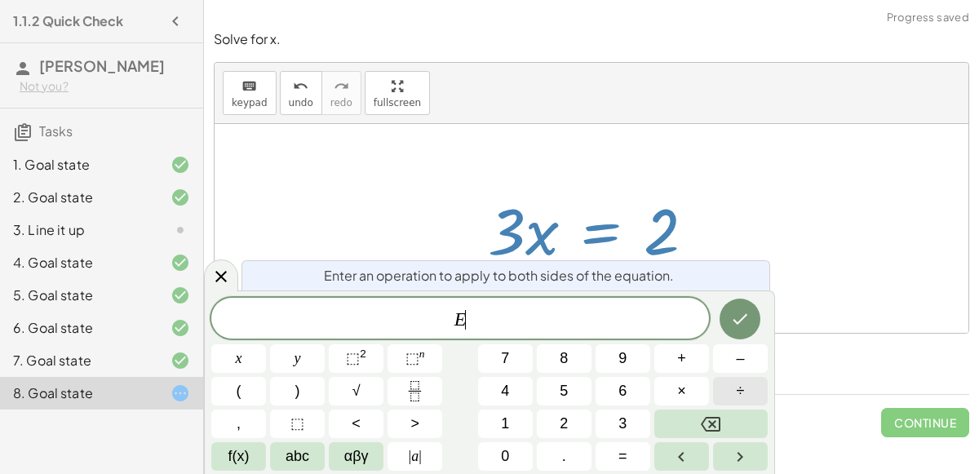
click at [725, 388] on button "÷" at bounding box center [740, 391] width 55 height 29
click at [637, 415] on button "3" at bounding box center [623, 424] width 55 height 29
click at [248, 365] on button "x" at bounding box center [238, 358] width 55 height 29
click at [750, 318] on icon "Done" at bounding box center [740, 319] width 20 height 20
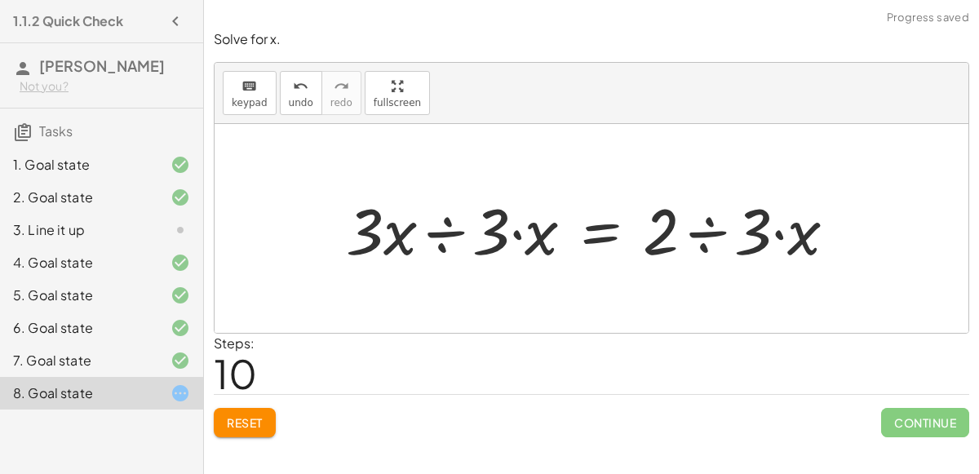
click at [441, 228] on div at bounding box center [598, 229] width 520 height 84
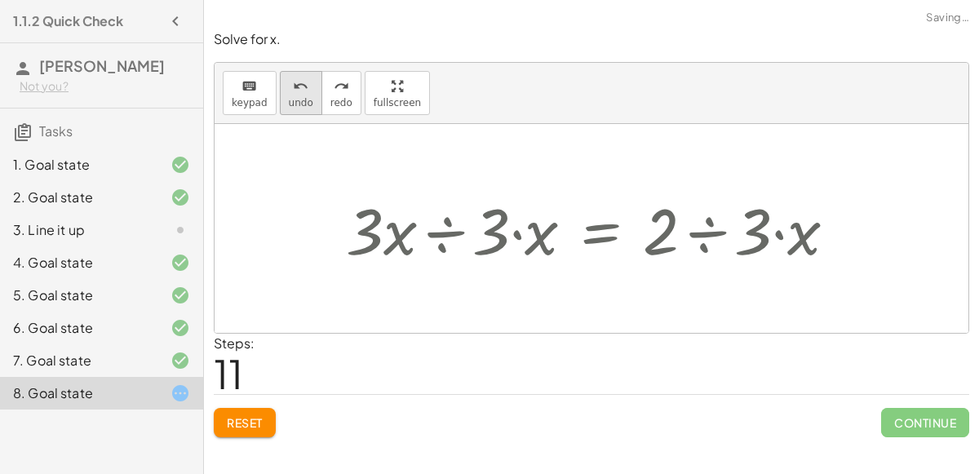
click at [302, 105] on span "undo" at bounding box center [301, 102] width 24 height 11
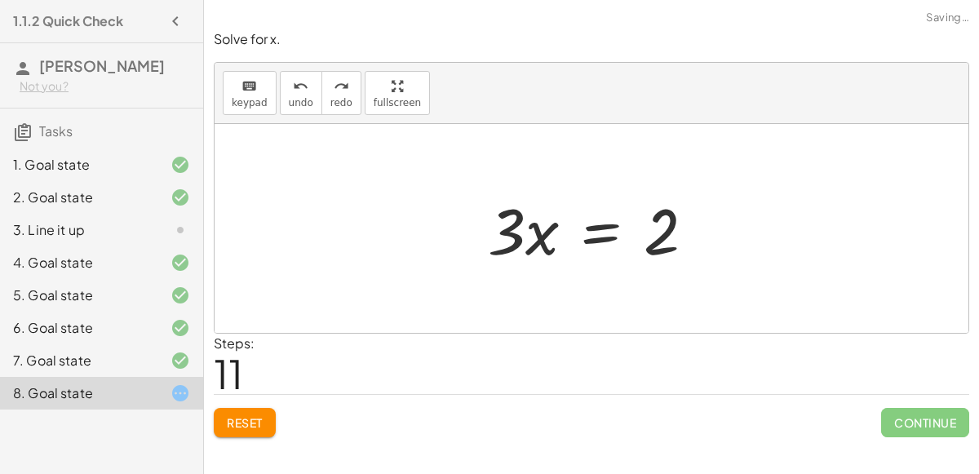
click at [513, 226] on div at bounding box center [598, 229] width 237 height 84
click at [596, 238] on div at bounding box center [598, 229] width 237 height 84
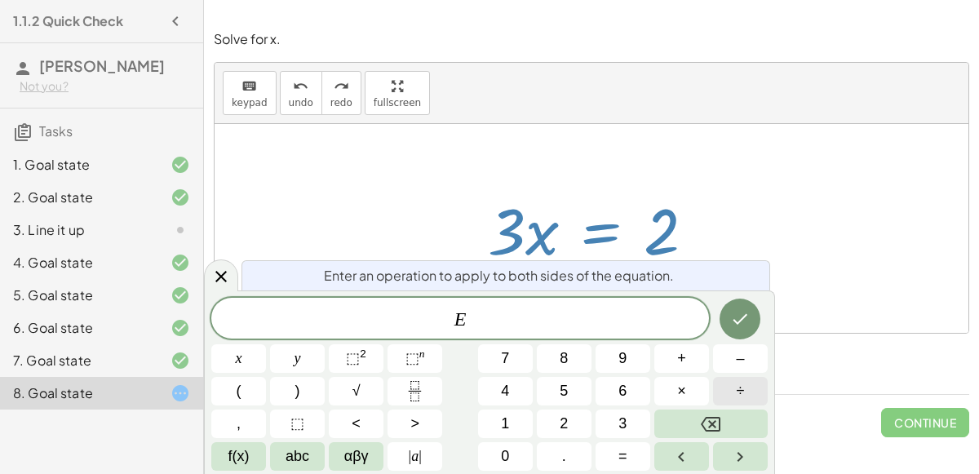
click at [751, 391] on button "÷" at bounding box center [740, 391] width 55 height 29
click at [622, 432] on span "3" at bounding box center [622, 424] width 8 height 22
click at [733, 317] on icon "Done" at bounding box center [740, 319] width 20 height 20
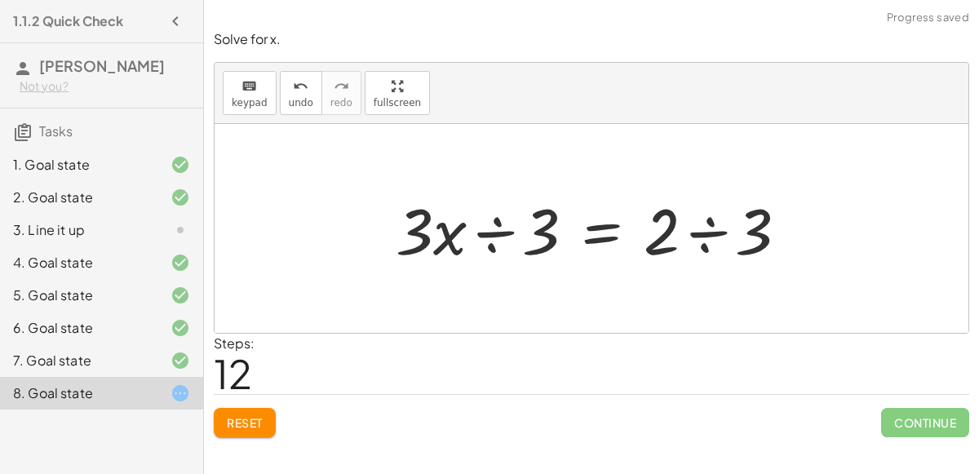
click at [707, 242] on div at bounding box center [599, 229] width 422 height 84
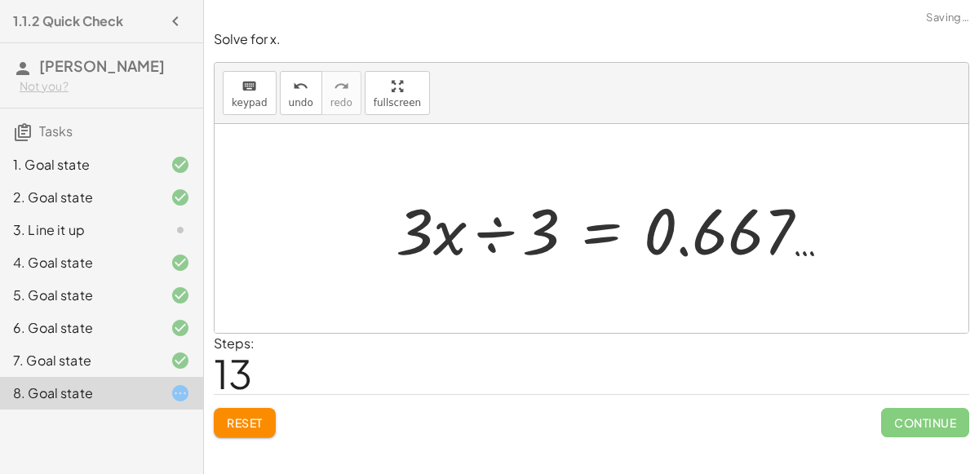
click at [500, 235] on div at bounding box center [621, 229] width 466 height 84
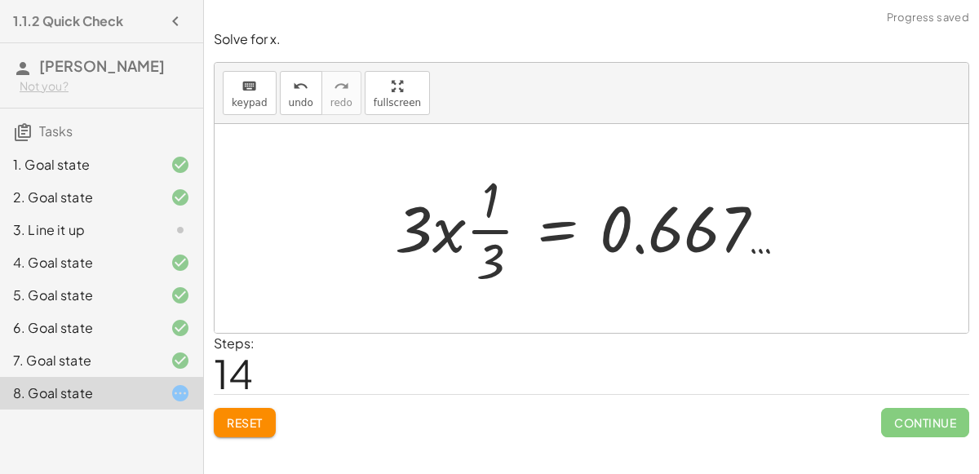
click at [469, 237] on div at bounding box center [598, 229] width 422 height 126
click at [299, 87] on icon "undo" at bounding box center [301, 87] width 16 height 20
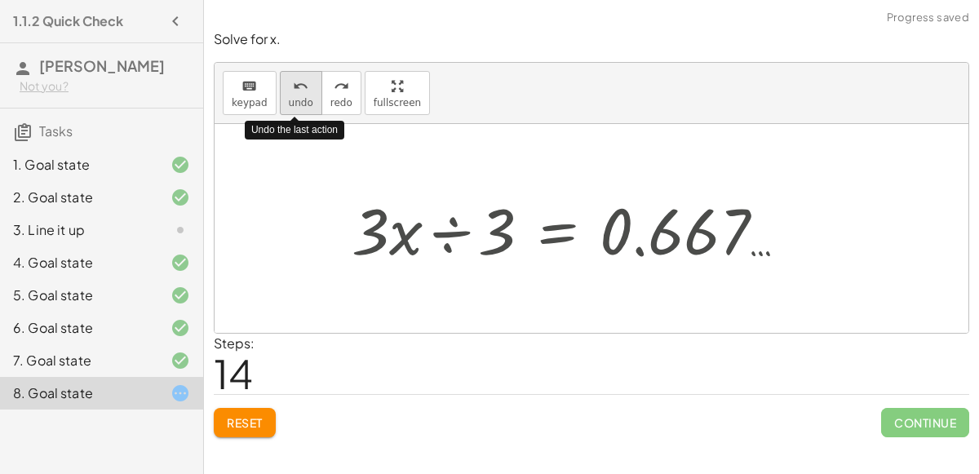
click at [299, 87] on icon "undo" at bounding box center [301, 87] width 16 height 20
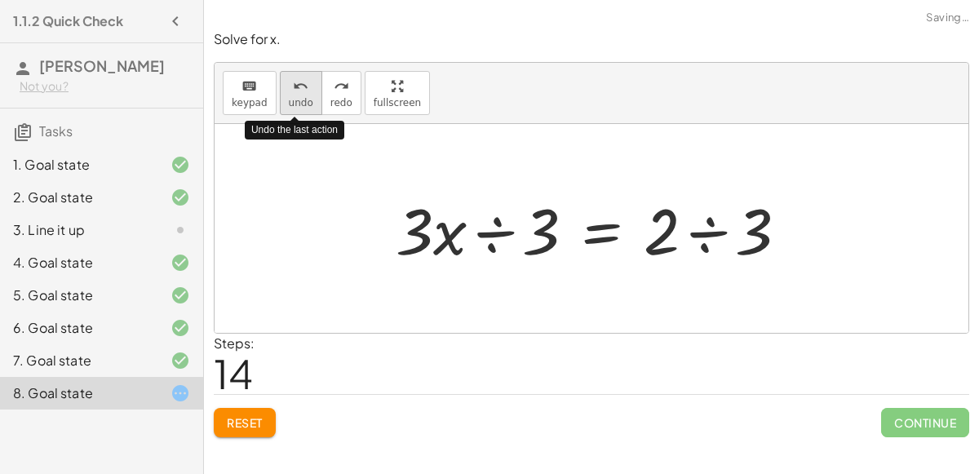
click at [299, 87] on icon "undo" at bounding box center [301, 87] width 16 height 20
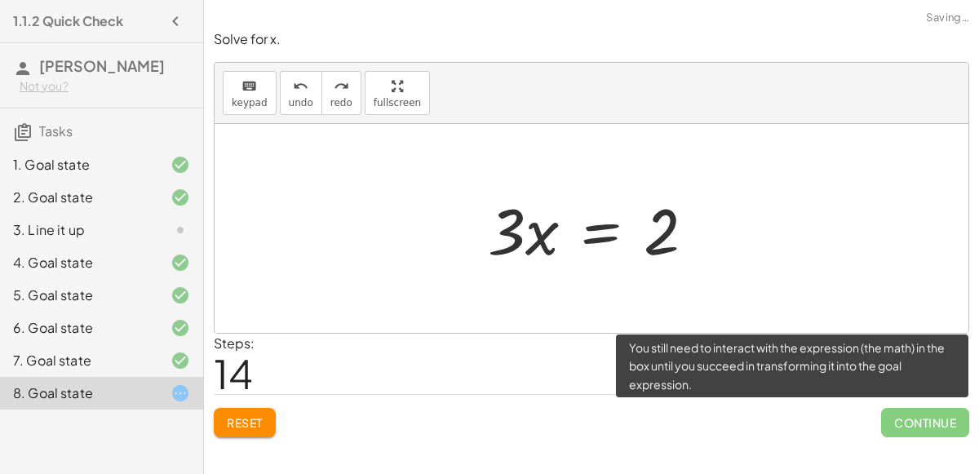
click at [892, 428] on span "Continue" at bounding box center [925, 422] width 88 height 29
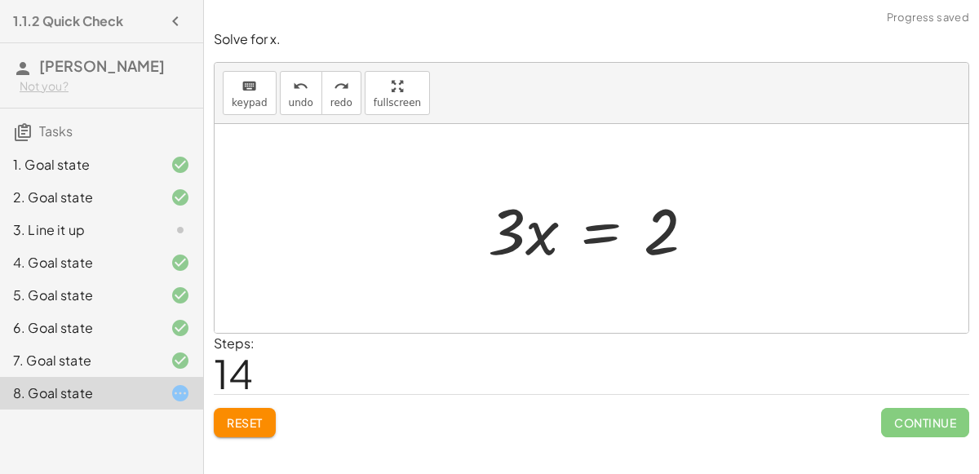
click at [522, 233] on div at bounding box center [598, 229] width 237 height 84
drag, startPoint x: 530, startPoint y: 231, endPoint x: 651, endPoint y: 277, distance: 130.2
click at [651, 277] on div "+ · 6 · x − 10 = − 8 + · 3 · x + · 6 · x − 10 − · 3 · x = − 8 + · 3 · x − · 3 ·…" at bounding box center [592, 228] width 754 height 209
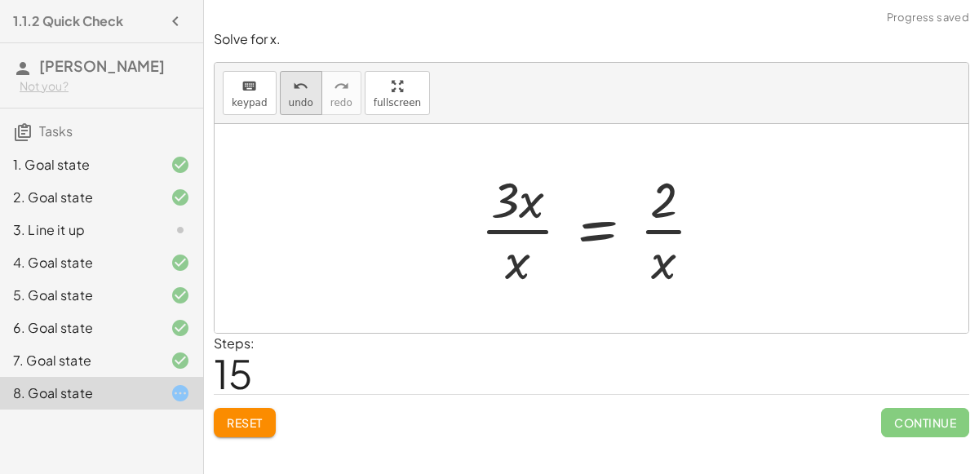
click at [280, 91] on button "undo undo" at bounding box center [301, 93] width 42 height 44
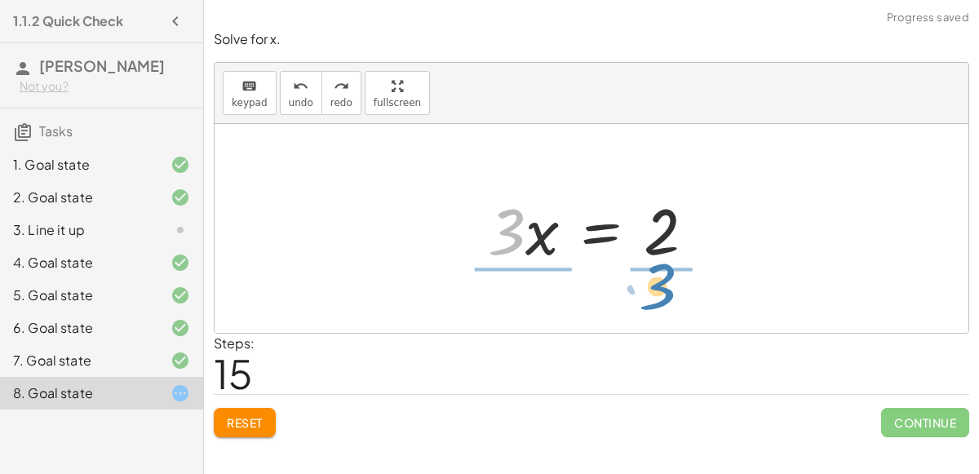
drag, startPoint x: 500, startPoint y: 237, endPoint x: 656, endPoint y: 293, distance: 165.4
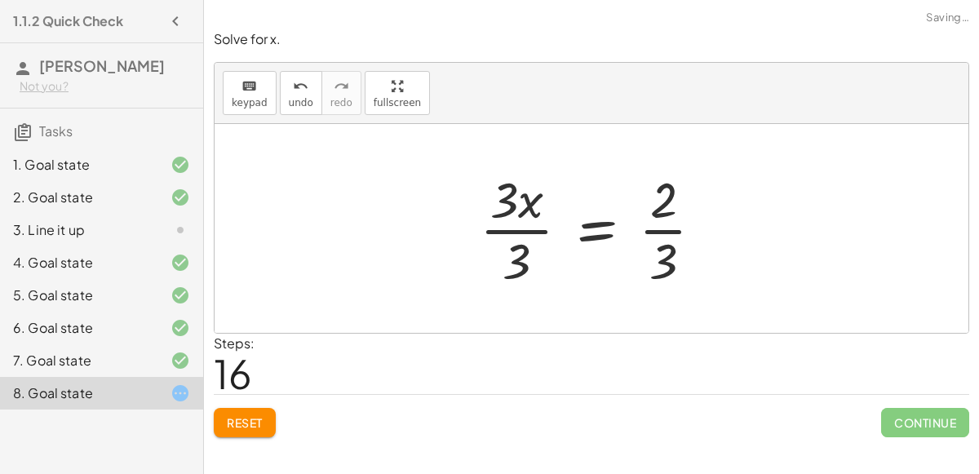
click at [507, 237] on div at bounding box center [598, 229] width 253 height 126
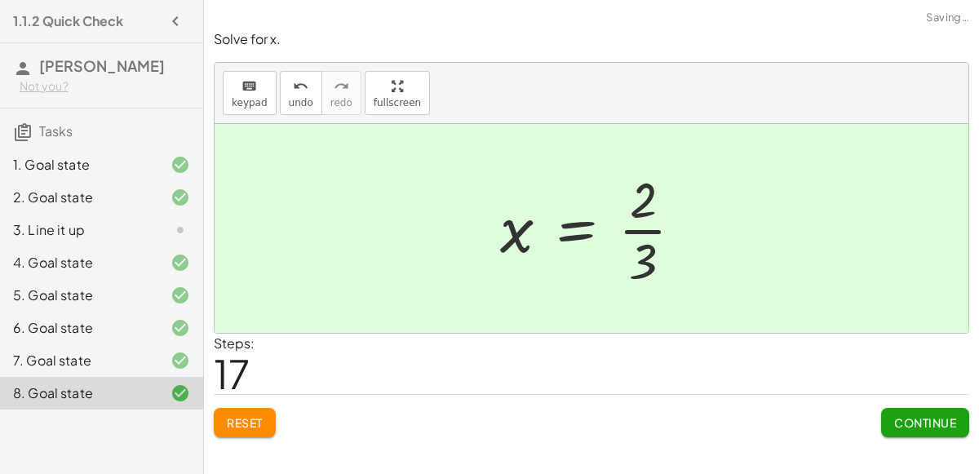
click at [892, 410] on button "Continue" at bounding box center [925, 422] width 88 height 29
